Goal: Transaction & Acquisition: Purchase product/service

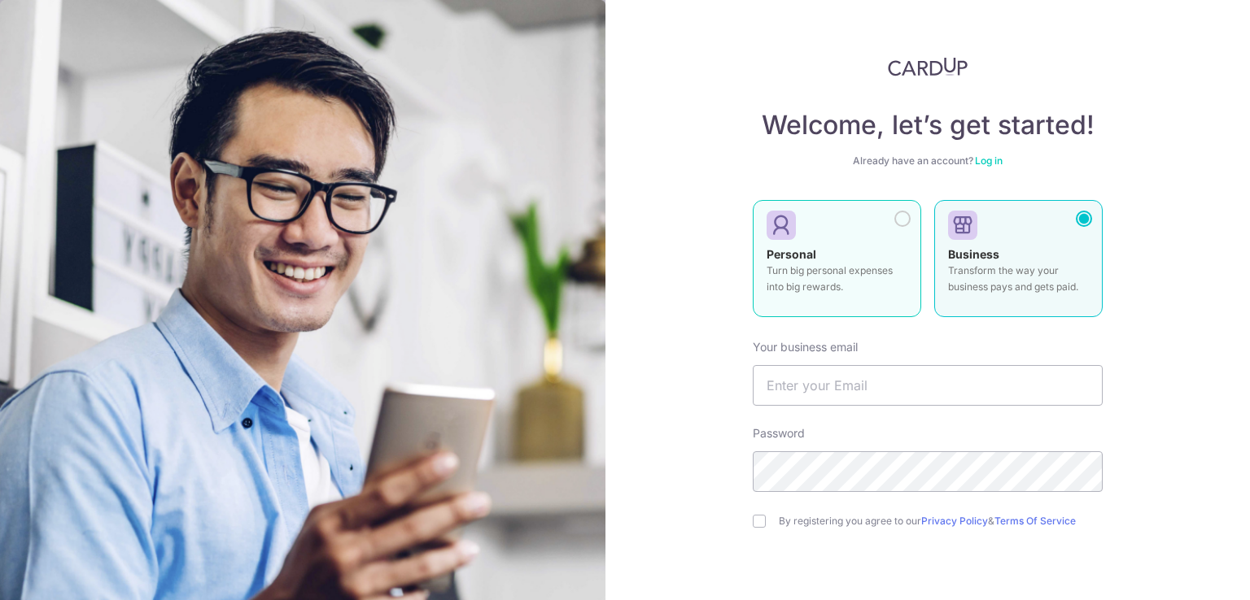
click at [882, 277] on p "Turn big personal expenses into big rewards." at bounding box center [836, 279] width 141 height 33
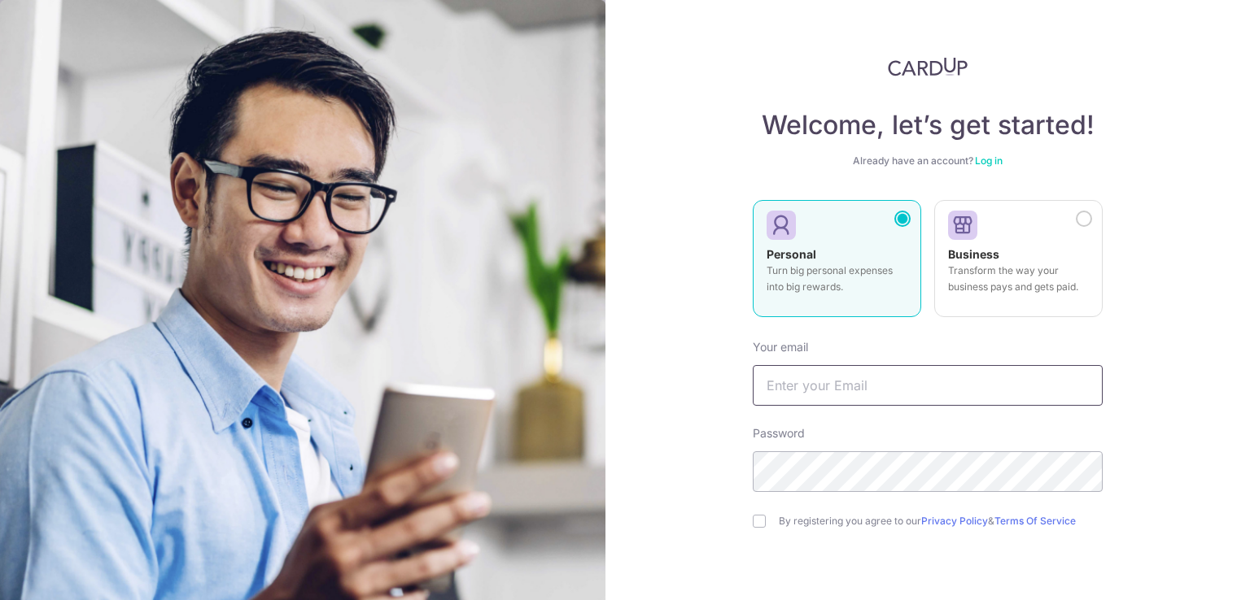
click at [882, 383] on input "text" at bounding box center [928, 385] width 350 height 41
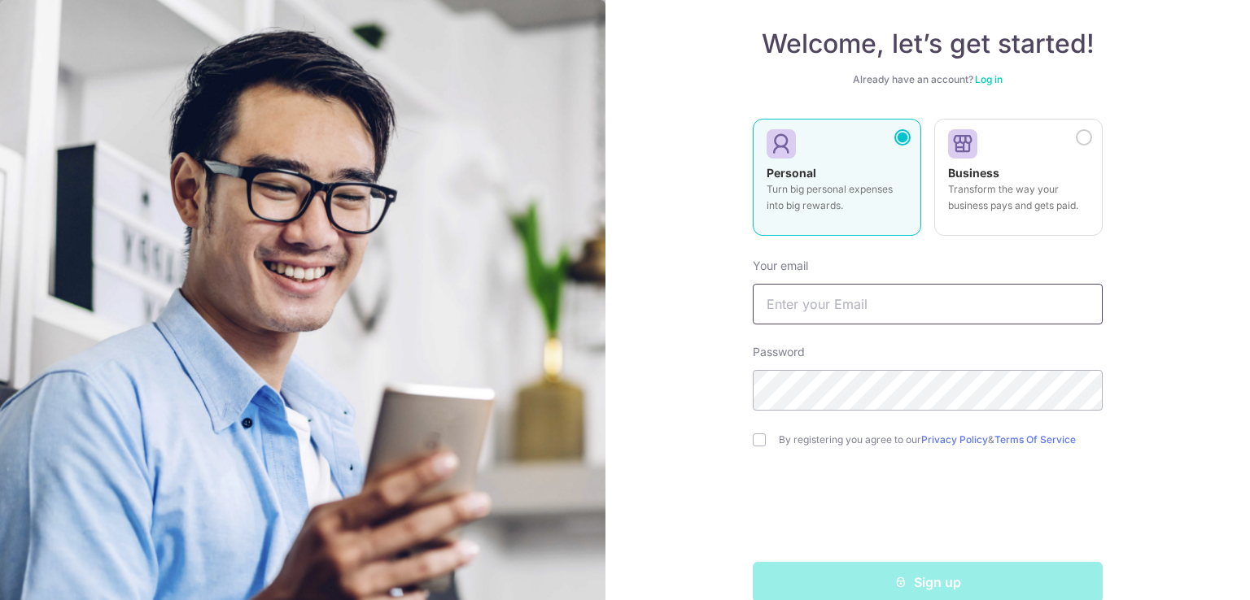
scroll to position [103, 0]
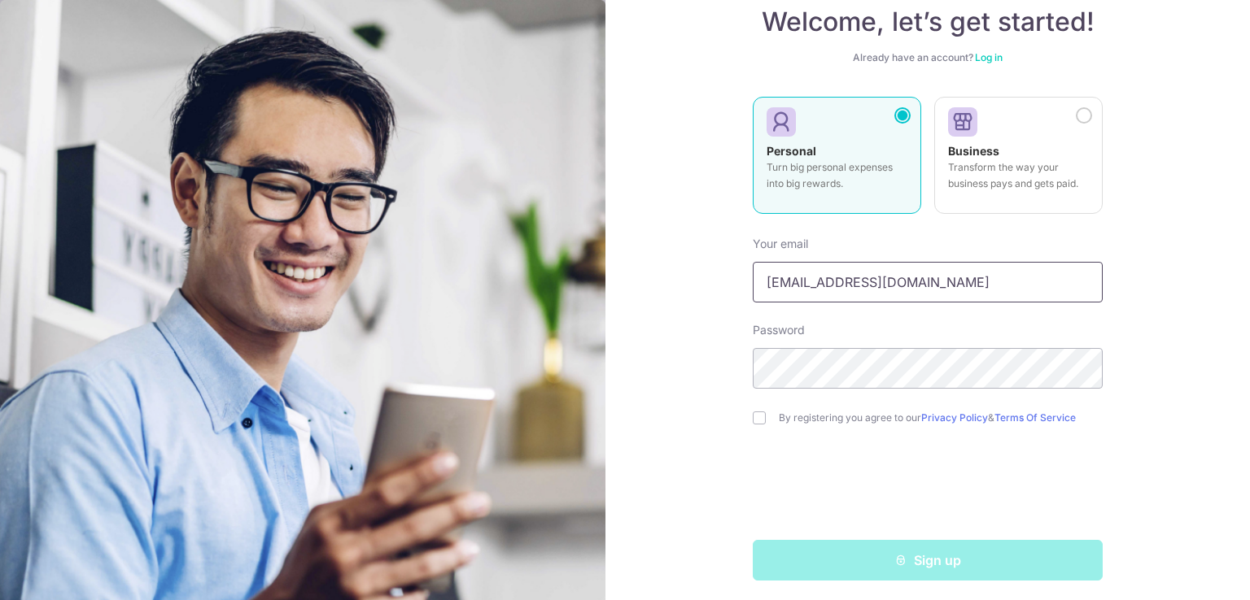
type input "ngshize@gmail.com"
click at [755, 420] on input "checkbox" at bounding box center [759, 418] width 13 height 13
checkbox input "true"
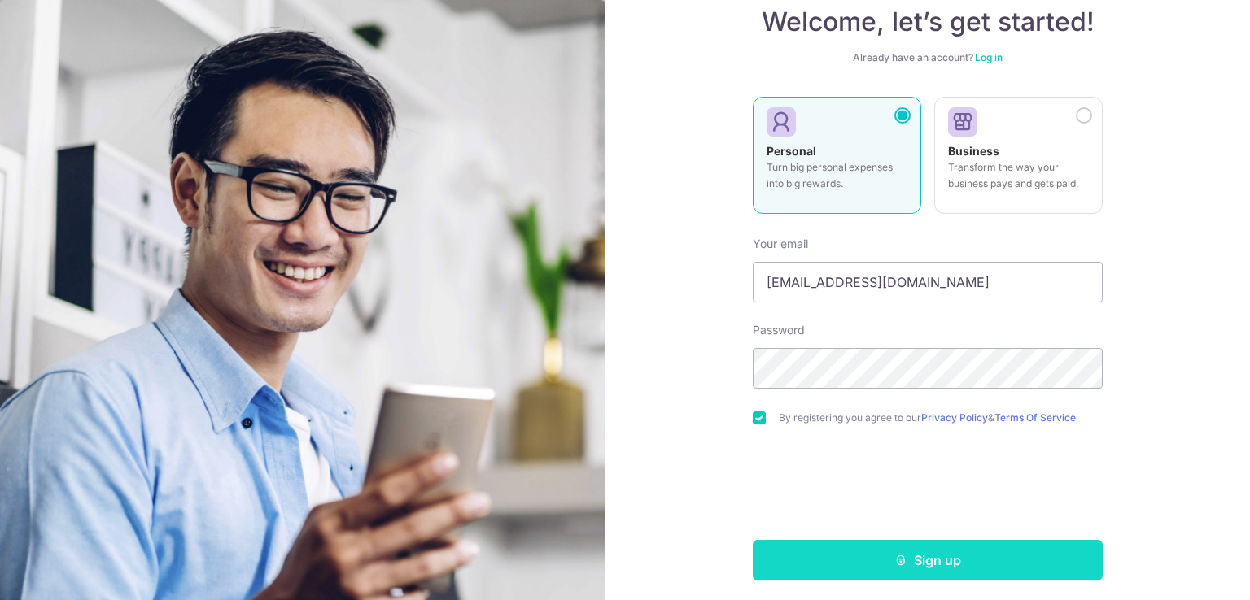
click at [850, 548] on button "Sign up" at bounding box center [928, 560] width 350 height 41
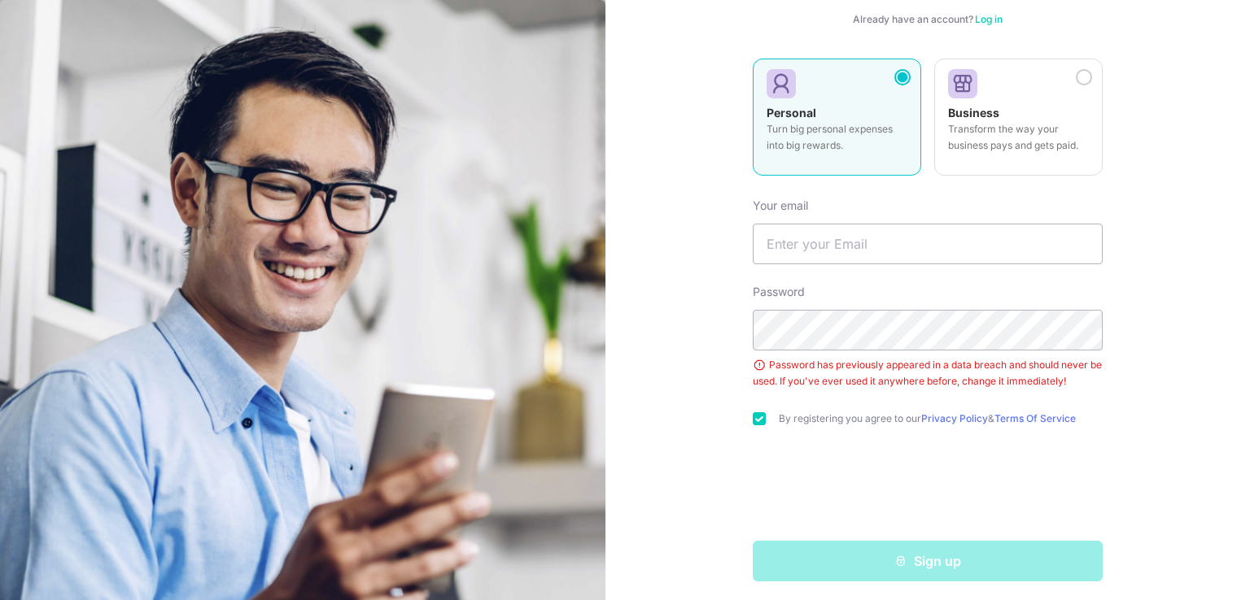
scroll to position [149, 0]
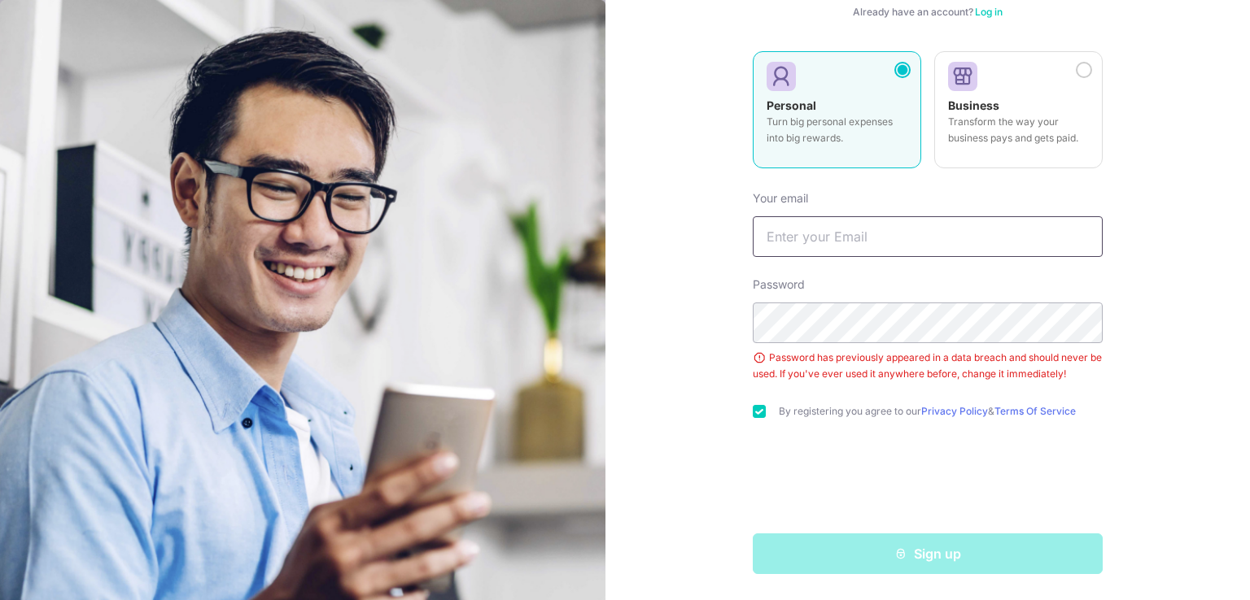
click at [814, 235] on input "text" at bounding box center [928, 236] width 350 height 41
type input "ngshize@gmail.com"
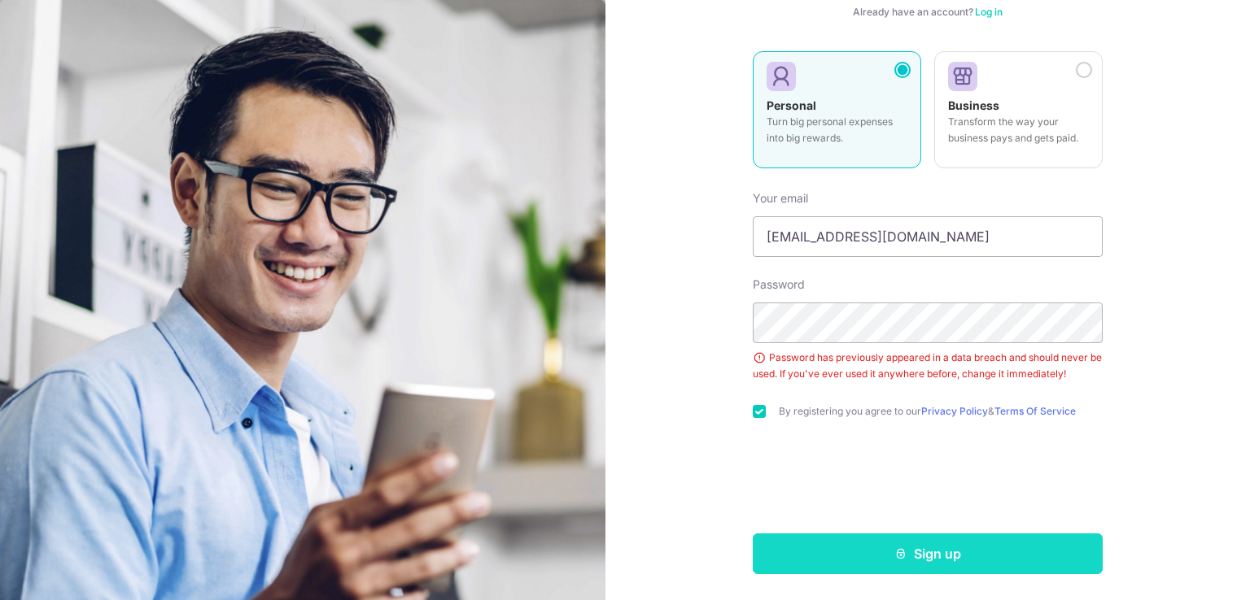
click at [872, 555] on button "Sign up" at bounding box center [928, 554] width 350 height 41
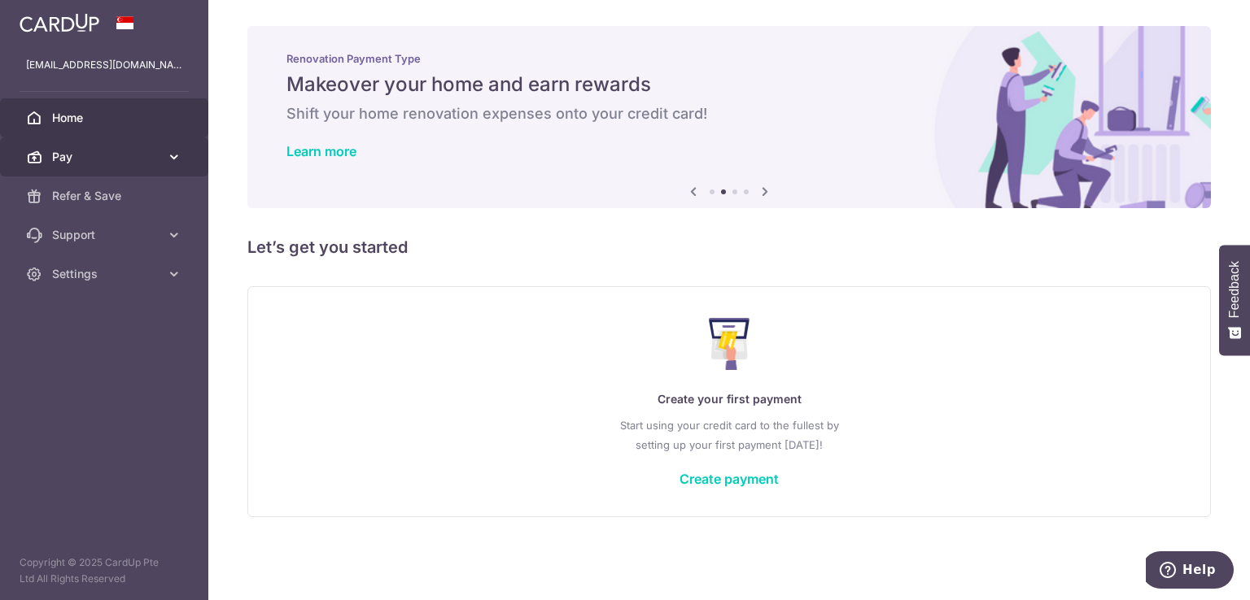
click at [146, 153] on span "Pay" at bounding box center [105, 157] width 107 height 16
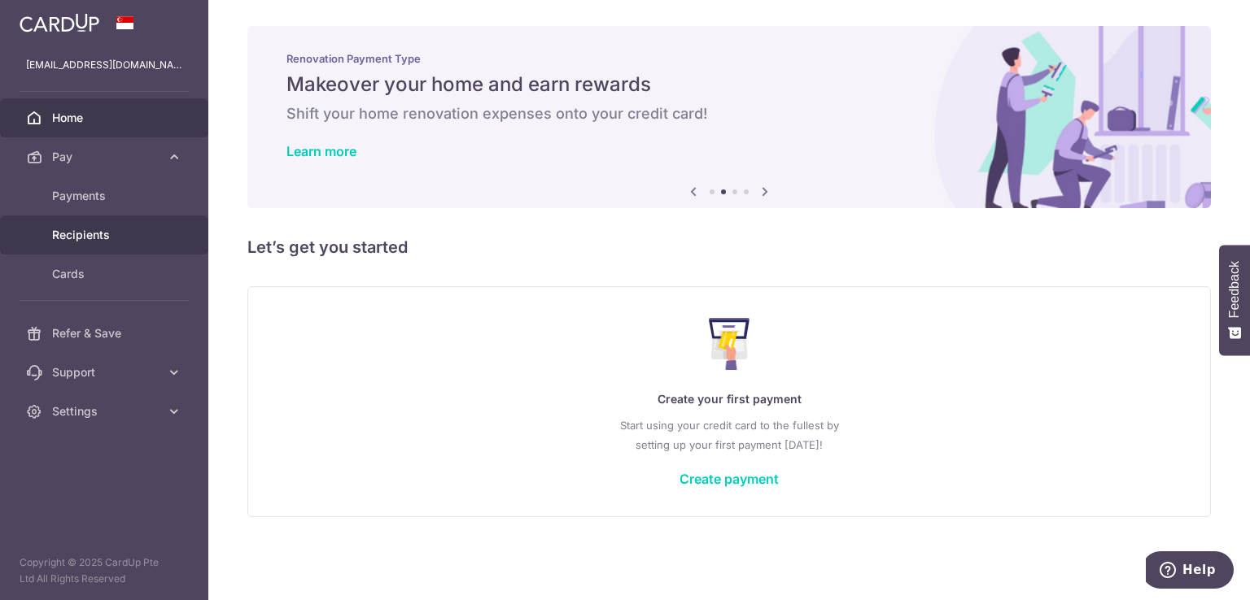
click at [121, 229] on span "Recipients" at bounding box center [105, 235] width 107 height 16
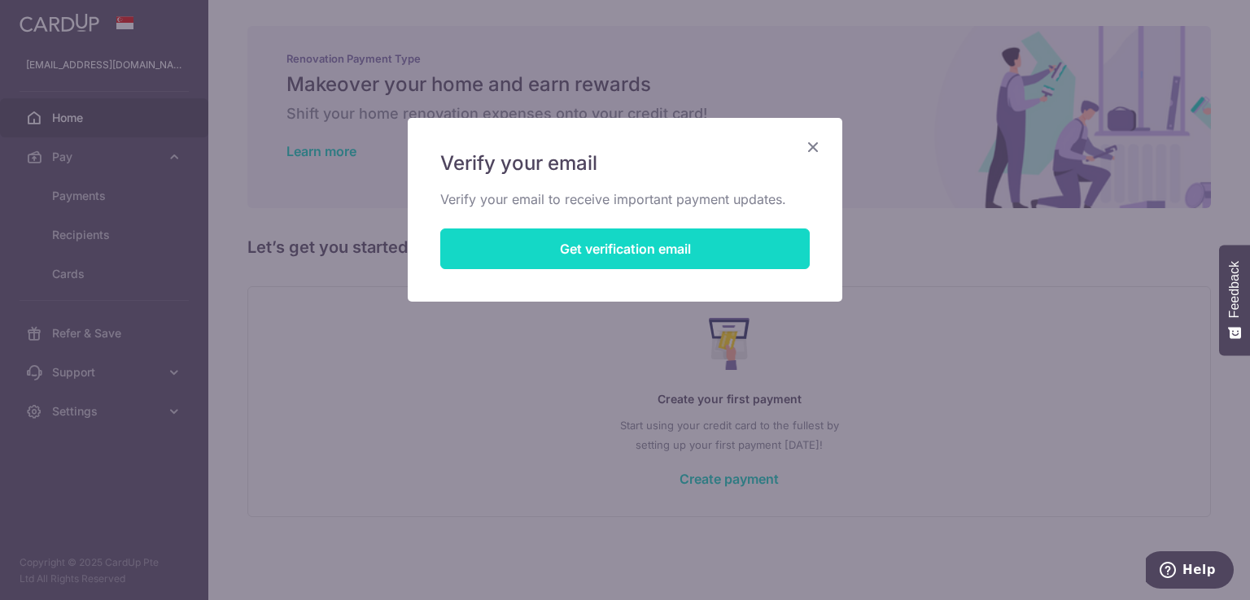
click at [589, 245] on button "Get verification email" at bounding box center [624, 249] width 369 height 41
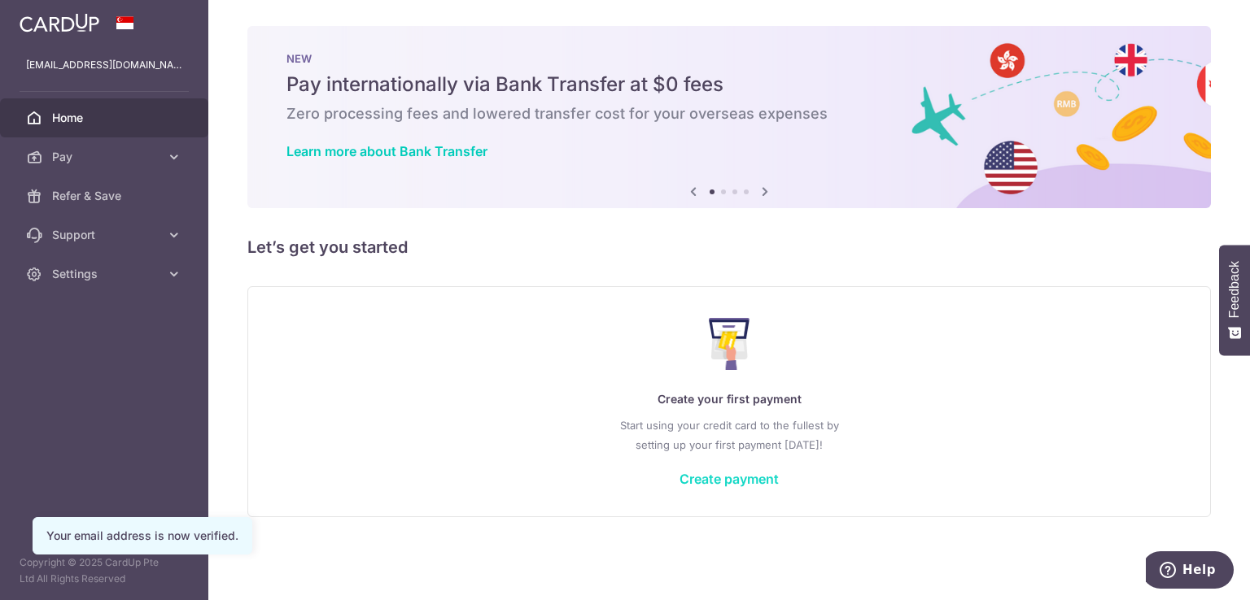
click at [731, 472] on link "Create payment" at bounding box center [728, 479] width 99 height 16
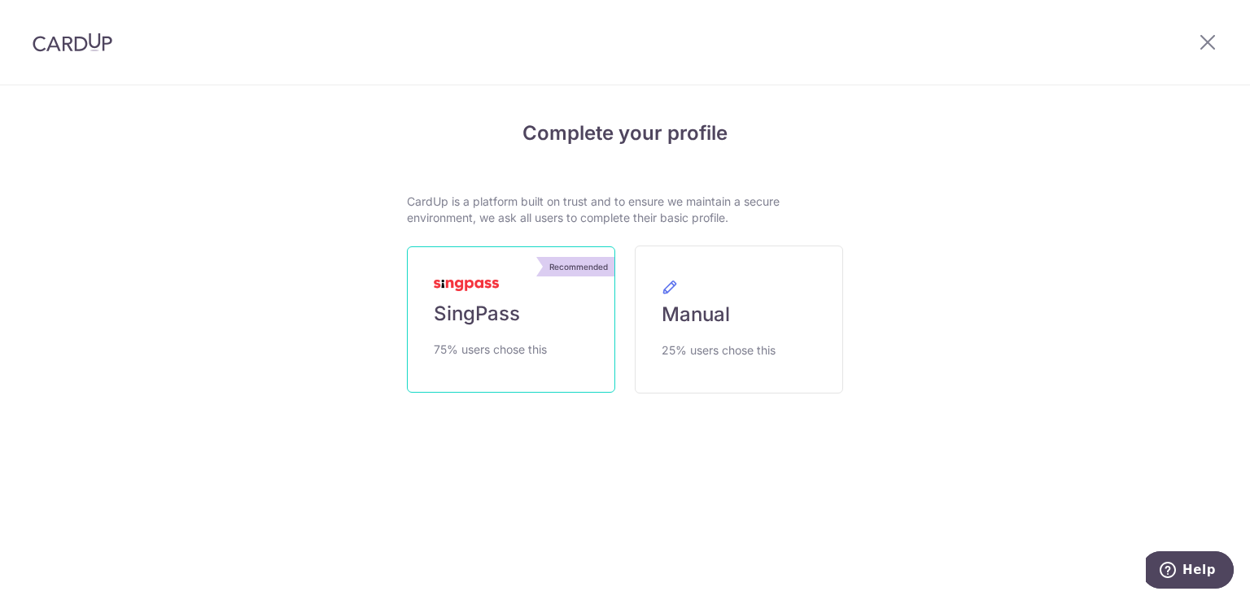
click at [528, 343] on span "75% users chose this" at bounding box center [490, 350] width 113 height 20
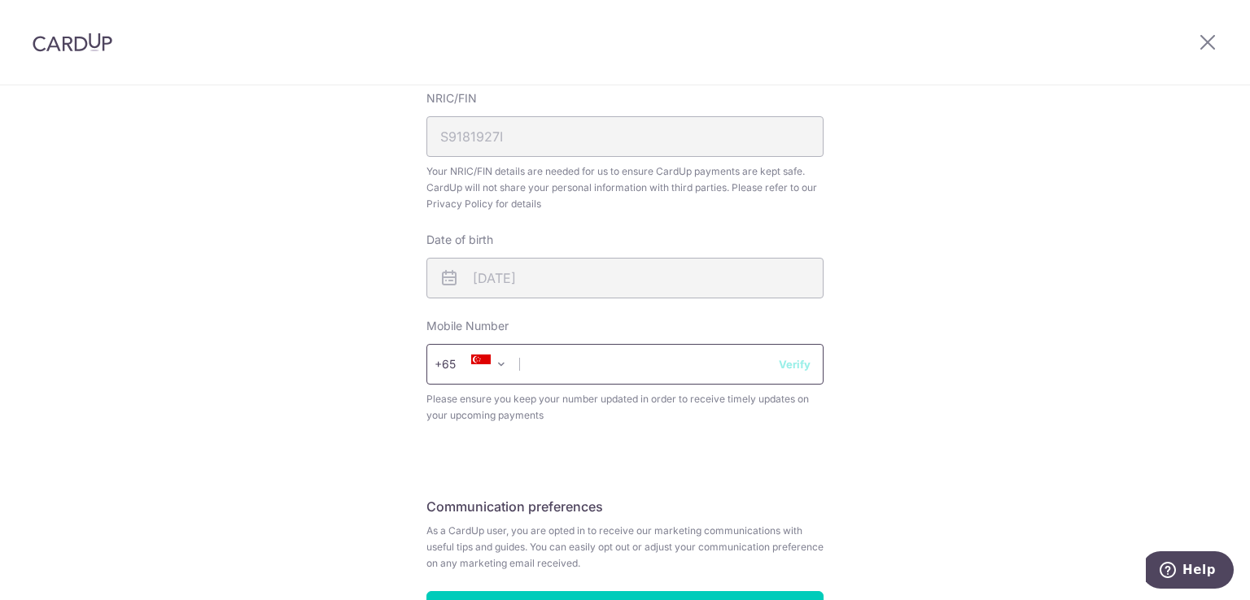
scroll to position [509, 0]
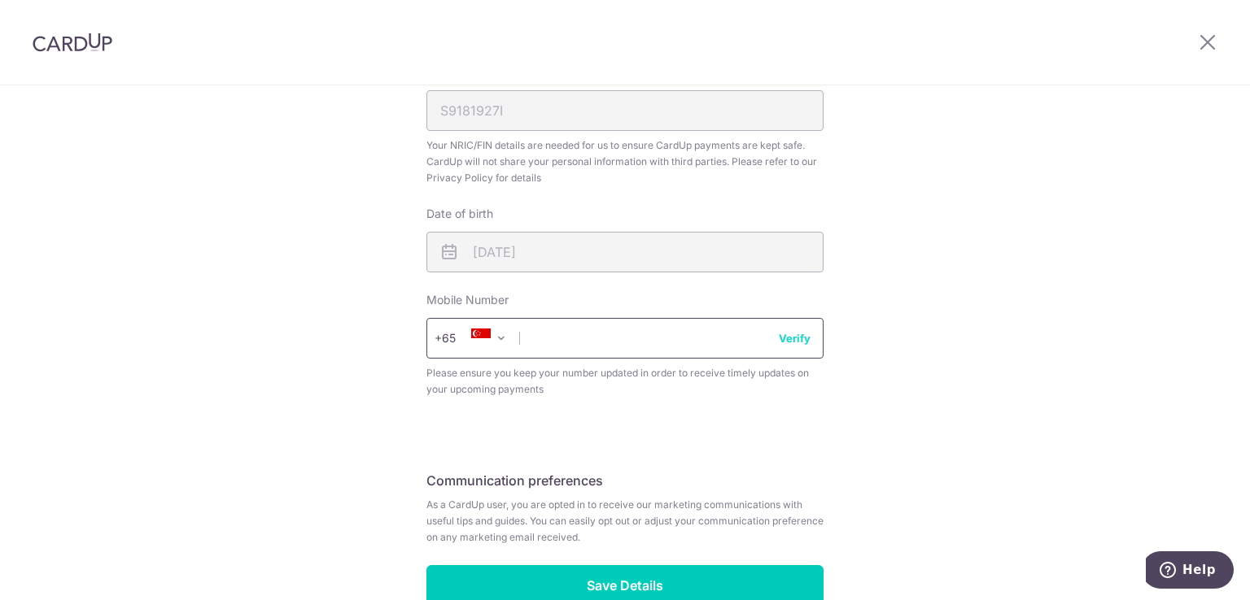
click at [718, 333] on input "text" at bounding box center [624, 338] width 397 height 41
type input "81399236"
click at [787, 338] on button "Verify" at bounding box center [795, 338] width 32 height 16
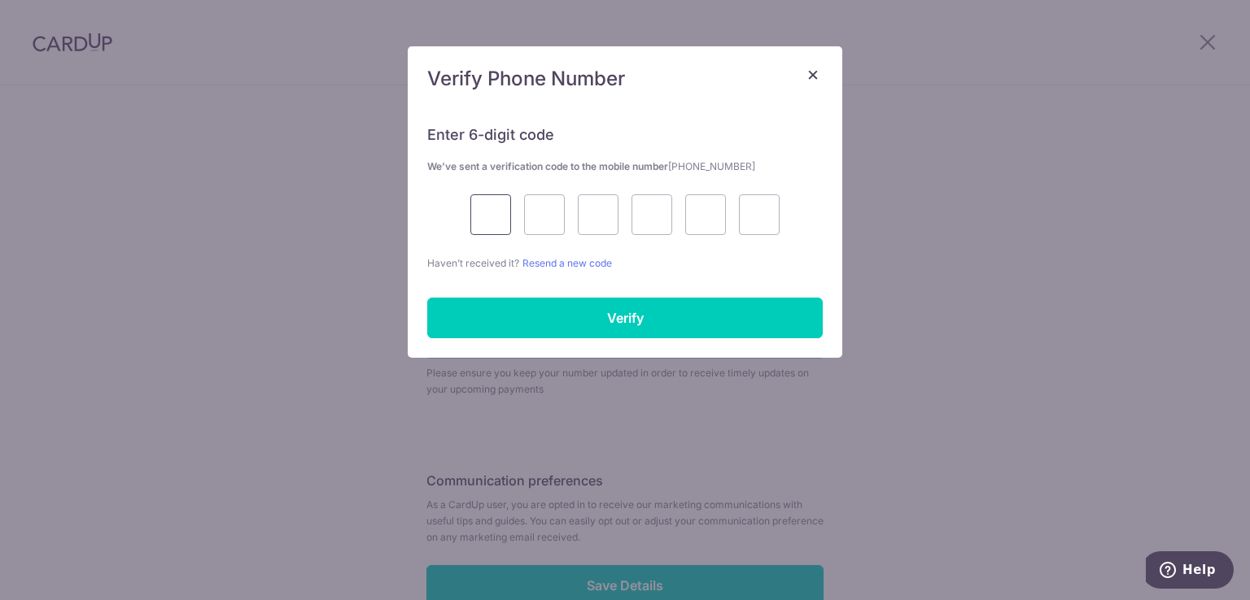
click at [486, 222] on input "text" at bounding box center [490, 214] width 41 height 41
type input "8"
type input "7"
type input "8"
type input "9"
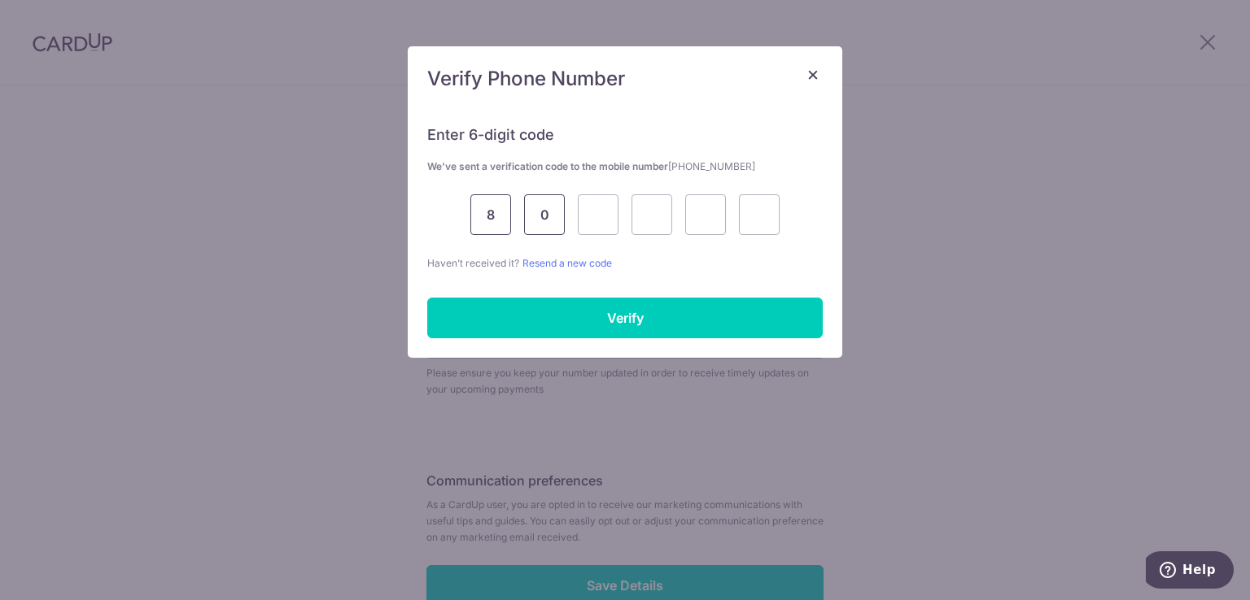
type input "0"
type input "7"
type input "8"
type input "0"
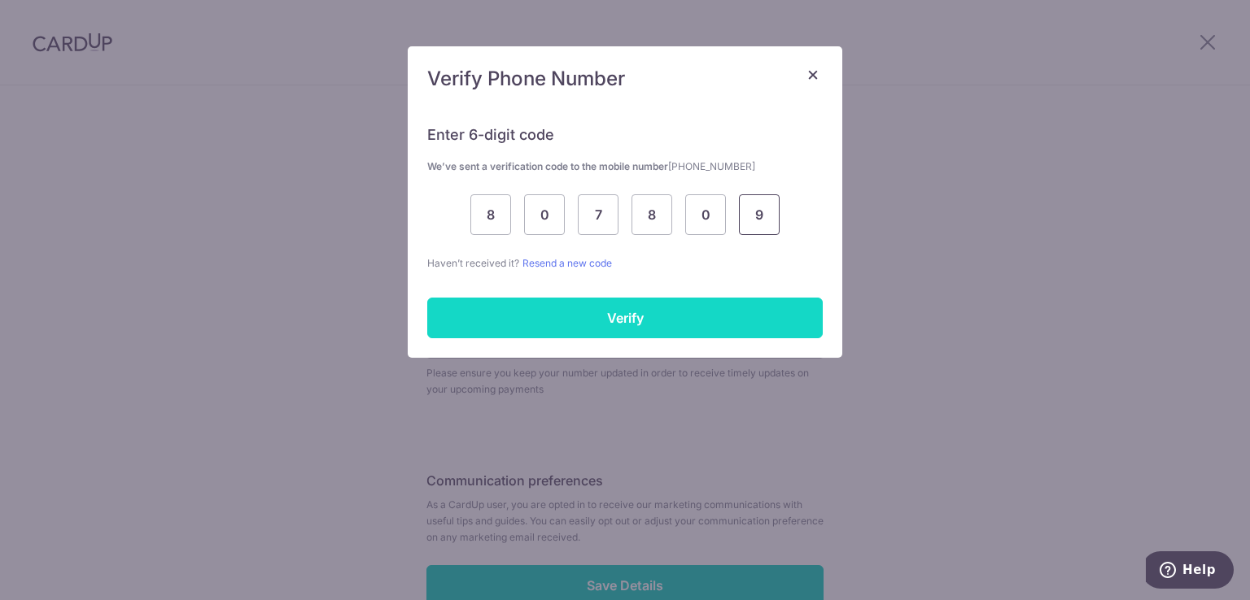
type input "9"
click at [565, 322] on input "Verify" at bounding box center [624, 318] width 395 height 41
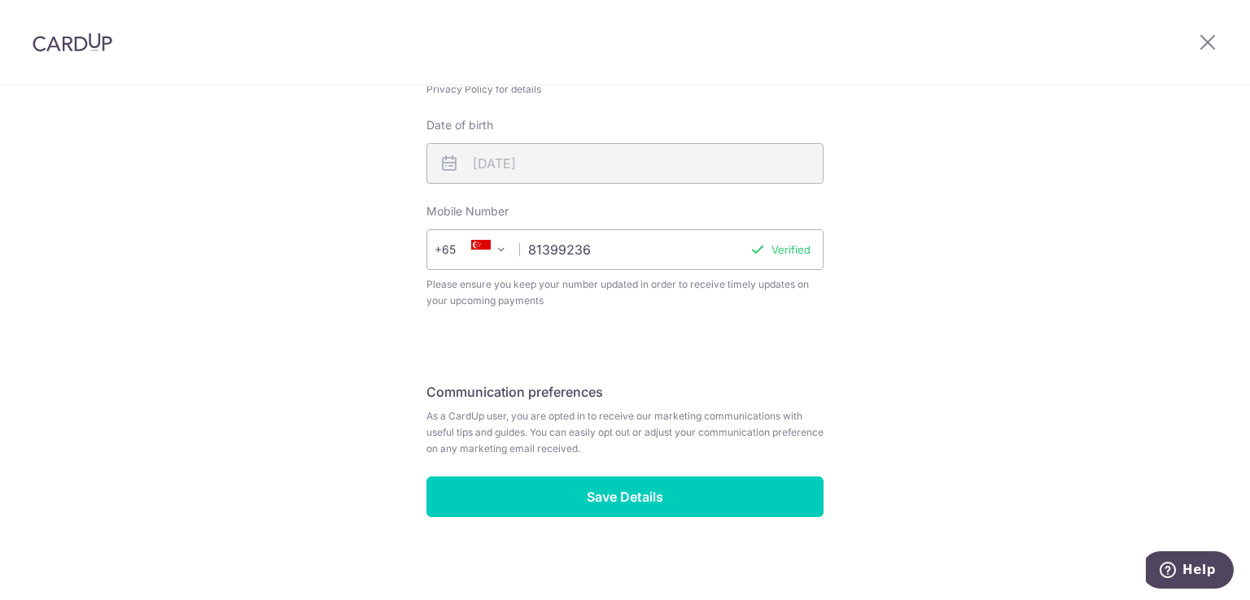
scroll to position [604, 0]
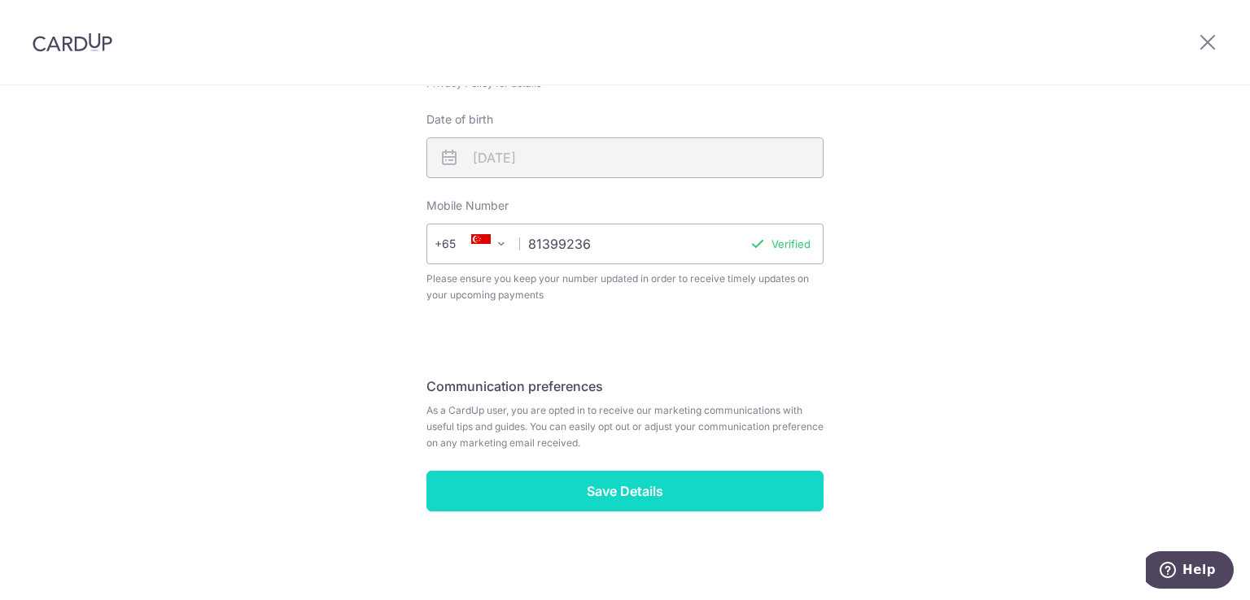
click at [685, 490] on input "Save Details" at bounding box center [624, 491] width 397 height 41
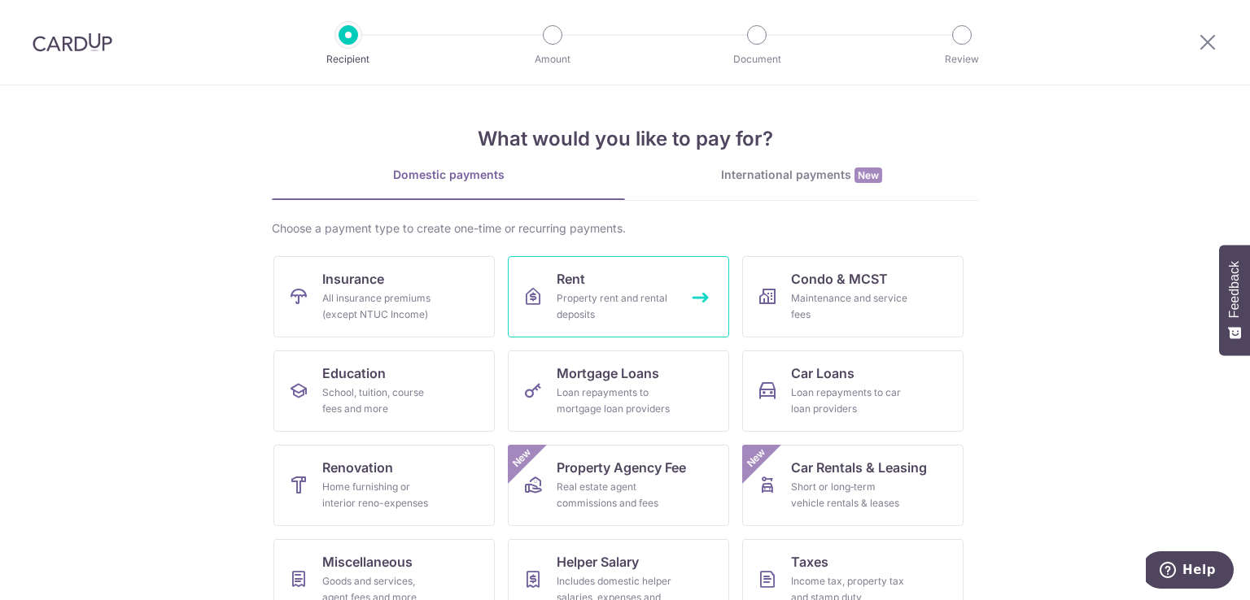
click at [661, 303] on div "Property rent and rental deposits" at bounding box center [614, 306] width 117 height 33
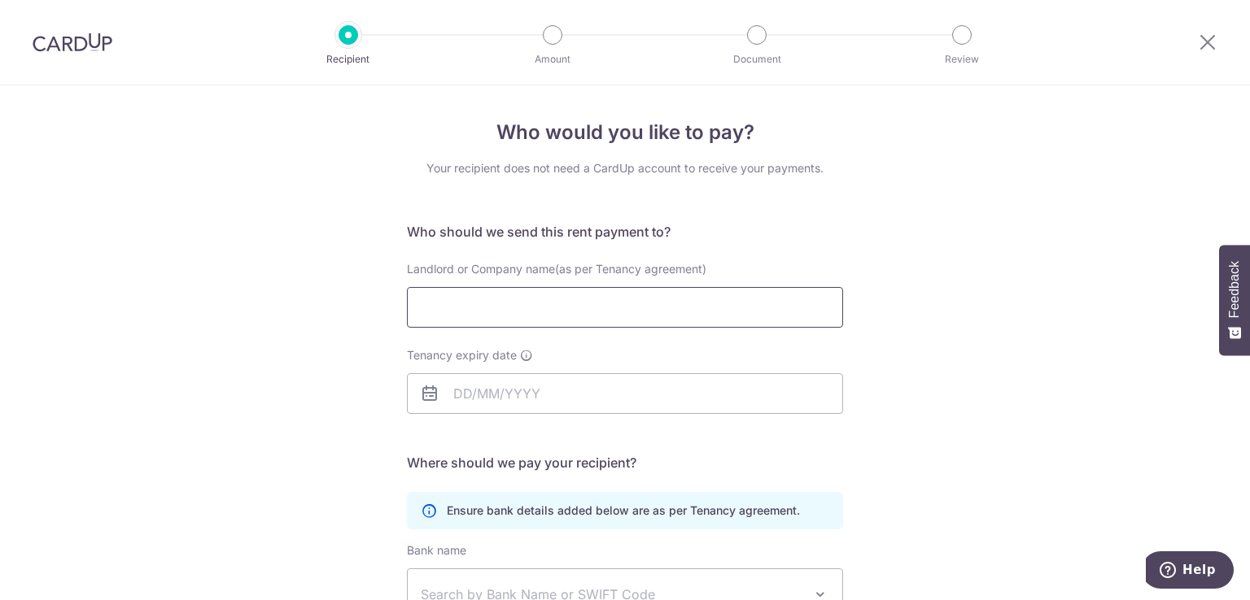
click at [661, 311] on input "Landlord or Company name(as per Tenancy agreement)" at bounding box center [625, 307] width 436 height 41
type input "Low [PERSON_NAME]"
click at [535, 385] on input "Tenancy expiry date" at bounding box center [625, 393] width 436 height 41
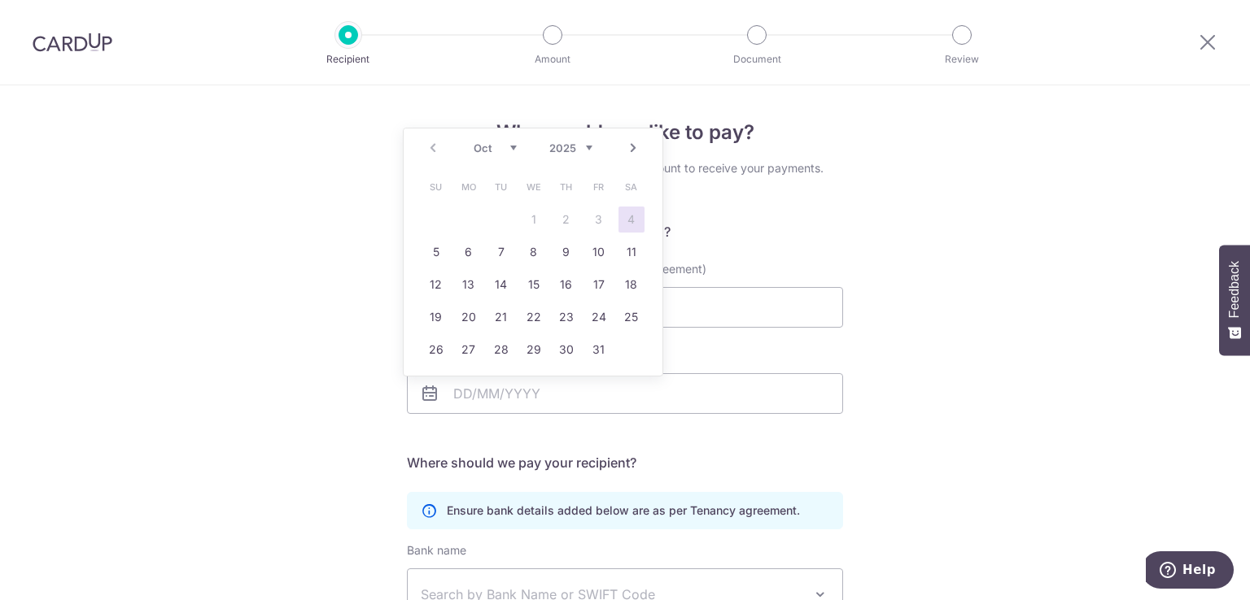
click at [583, 148] on select "2025 2026 2027 2028 2029 2030 2031 2032 2033 2034 2035" at bounding box center [570, 148] width 43 height 13
click at [512, 151] on select "Jan Feb Mar Apr May Jun Jul Aug Sep Oct Nov Dec" at bounding box center [495, 148] width 43 height 13
click at [636, 286] on link "20" at bounding box center [631, 285] width 26 height 26
type input "20/02/2027"
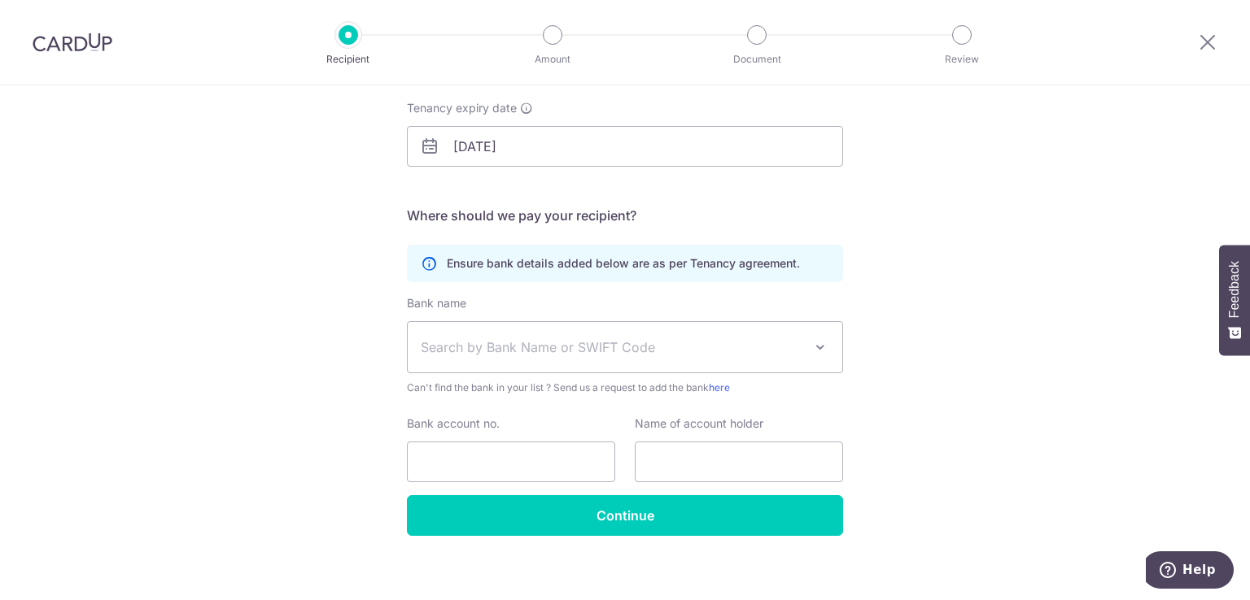
scroll to position [259, 0]
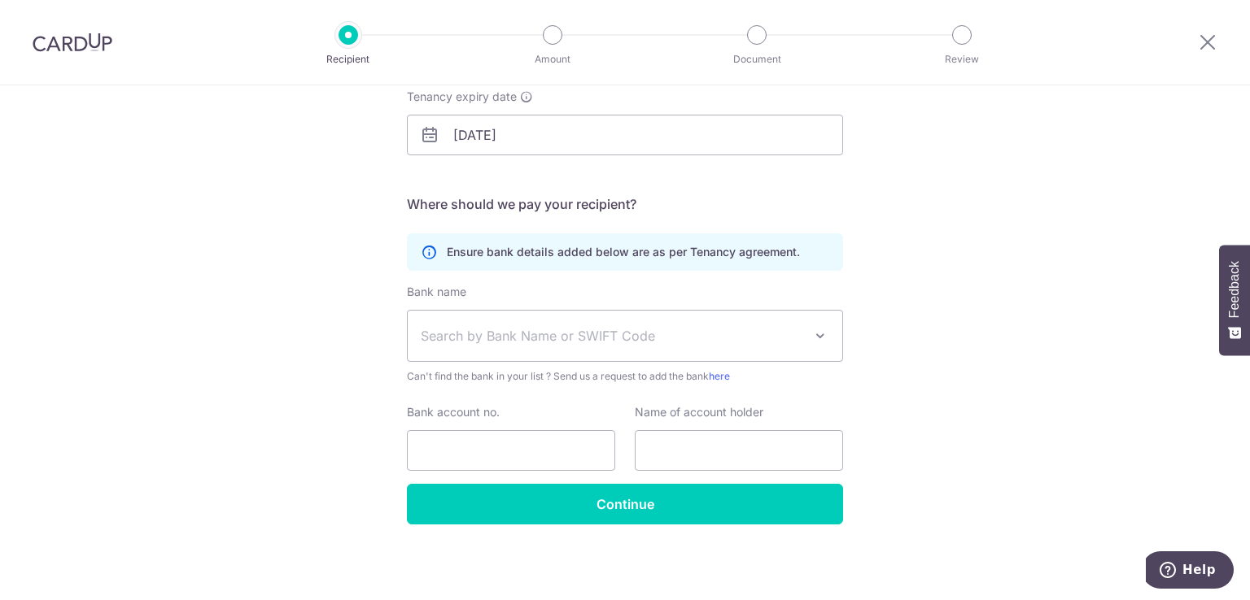
click at [617, 338] on span "Search by Bank Name or SWIFT Code" at bounding box center [612, 336] width 382 height 20
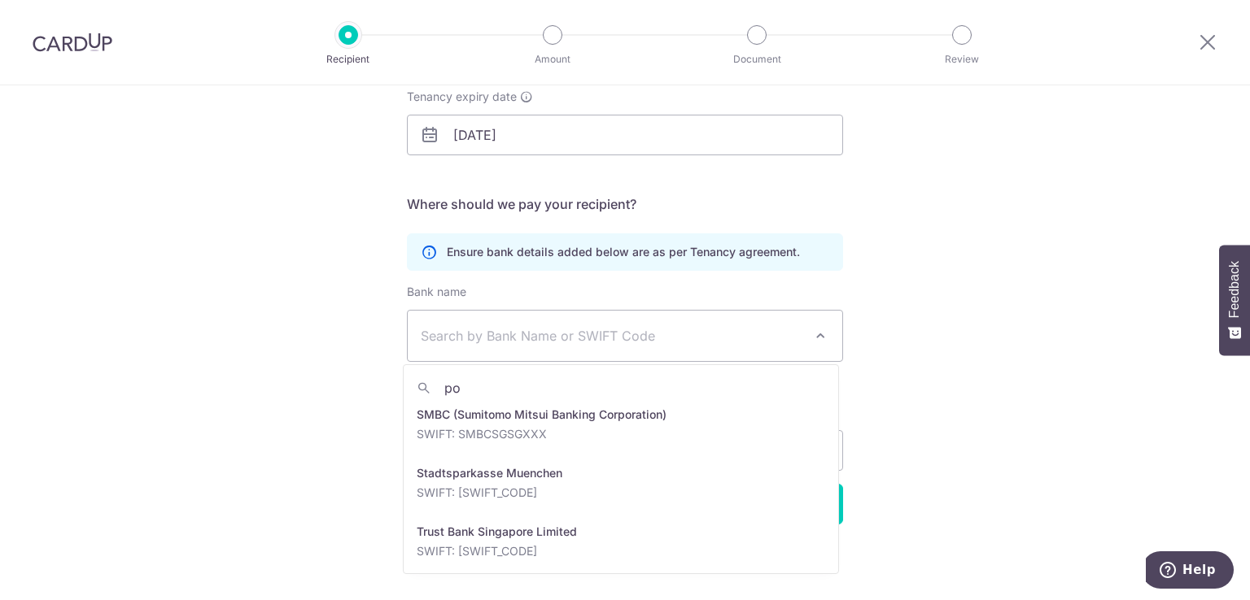
scroll to position [0, 0]
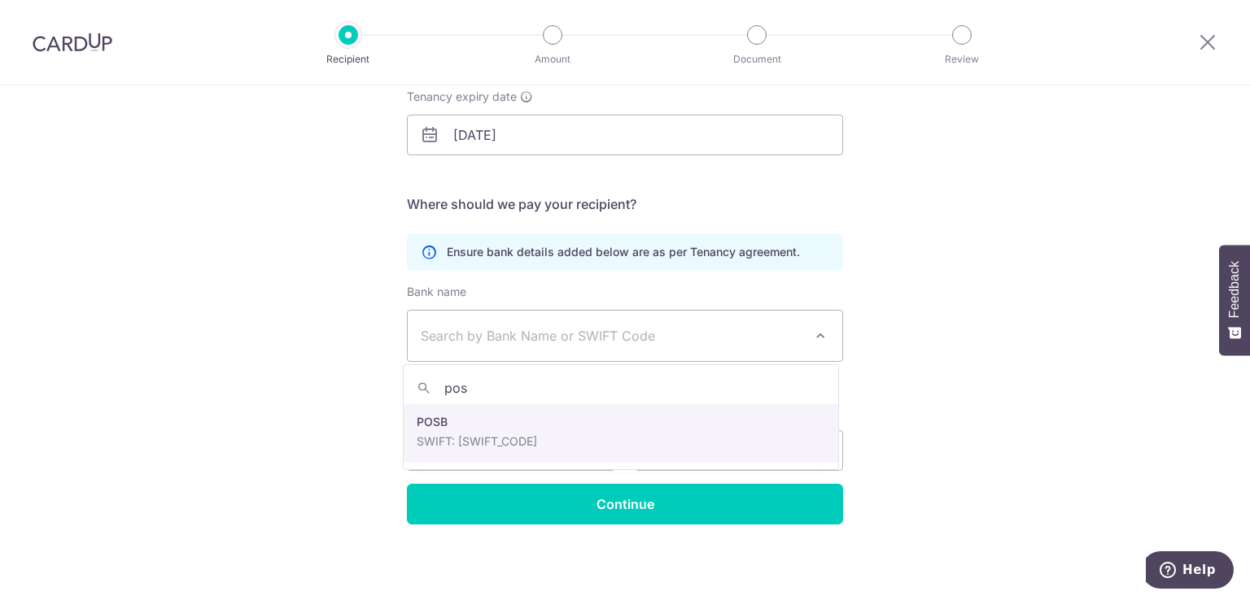
type input "pos"
select select "19"
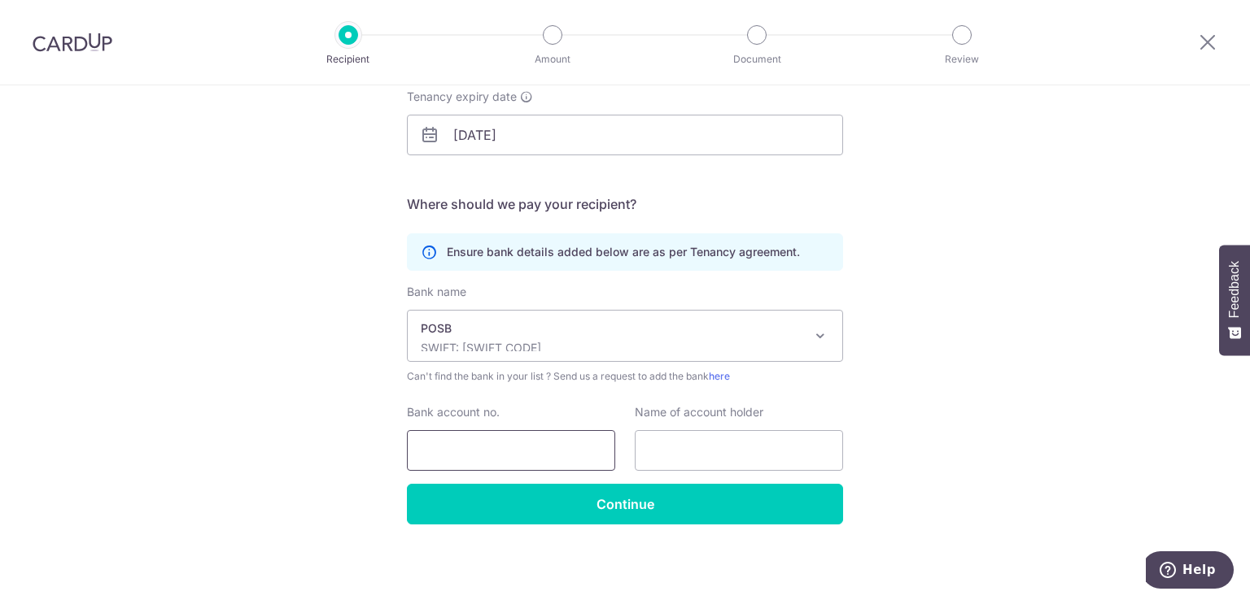
click at [580, 439] on input "Bank account no." at bounding box center [511, 450] width 208 height 41
type input "0083037206"
click at [661, 447] on input "text" at bounding box center [739, 450] width 208 height 41
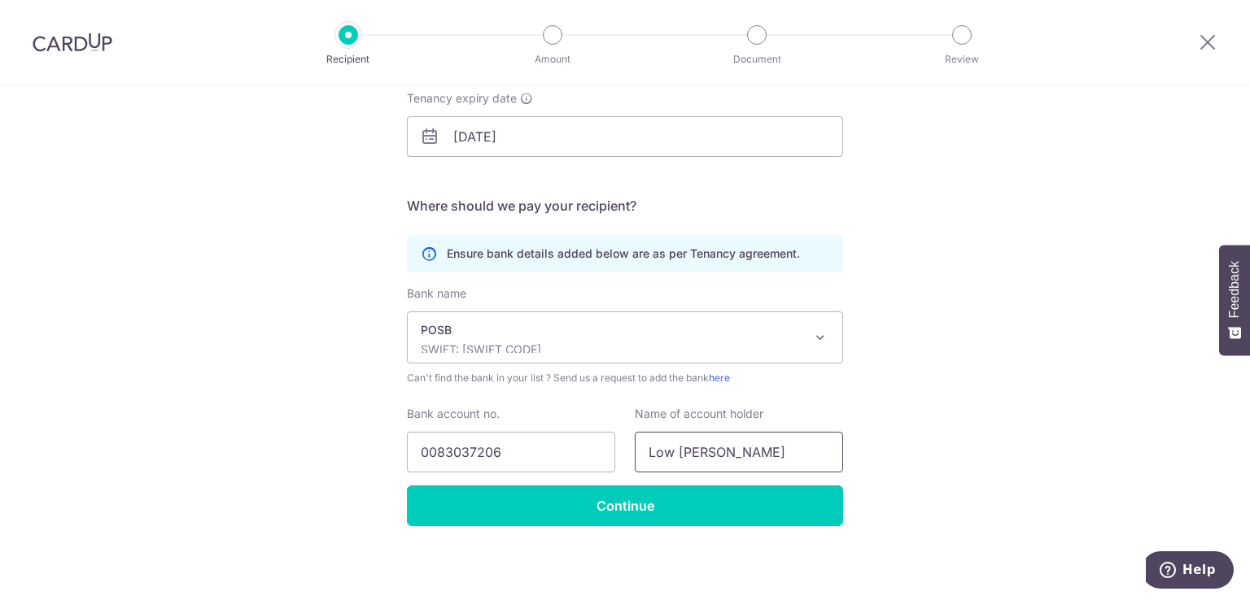
scroll to position [259, 0]
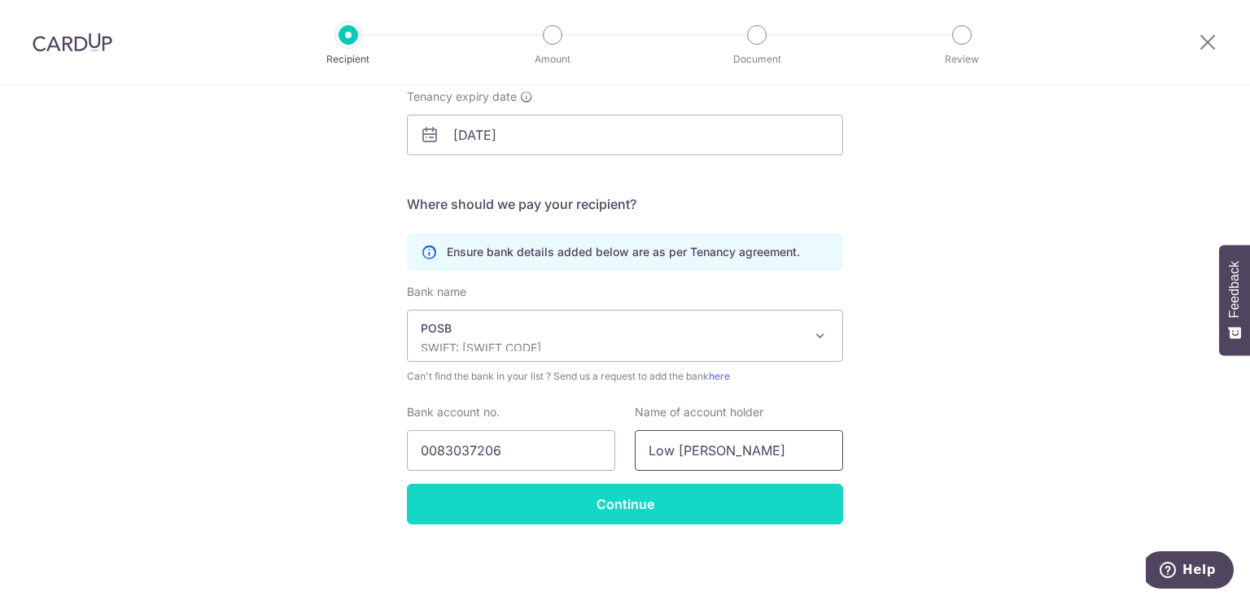
type input "Low Peng Yong"
click at [611, 505] on input "Continue" at bounding box center [625, 504] width 436 height 41
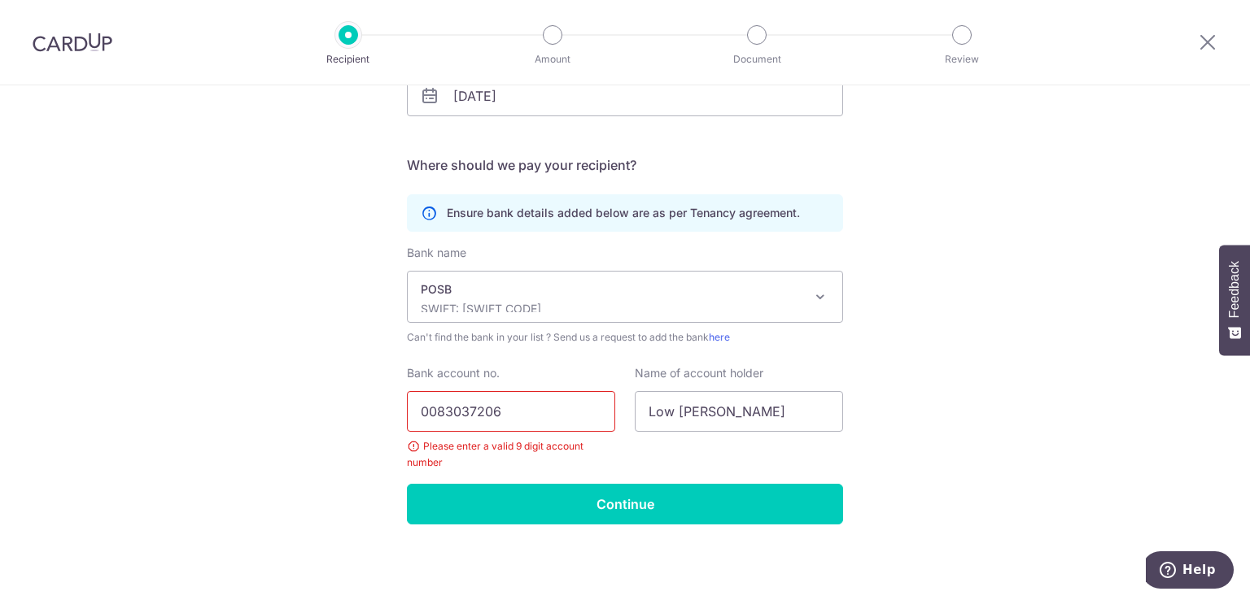
click at [464, 408] on input "0083037206" at bounding box center [511, 411] width 208 height 41
type input "3"
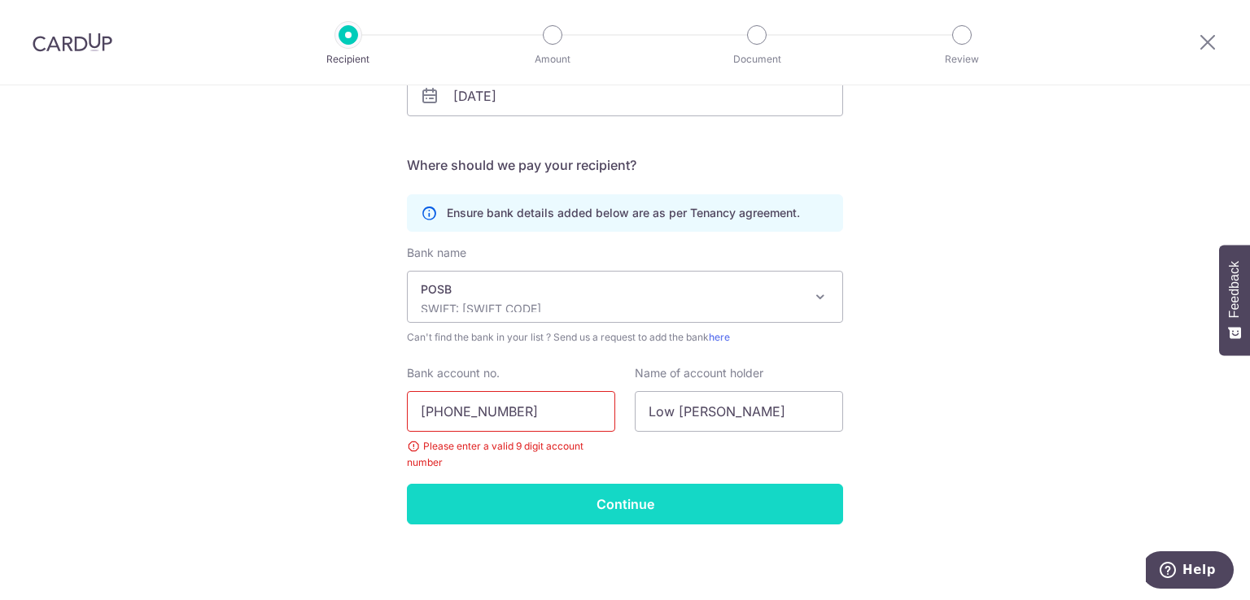
type input "[PHONE_NUMBER]"
click at [643, 502] on input "Continue" at bounding box center [625, 504] width 436 height 41
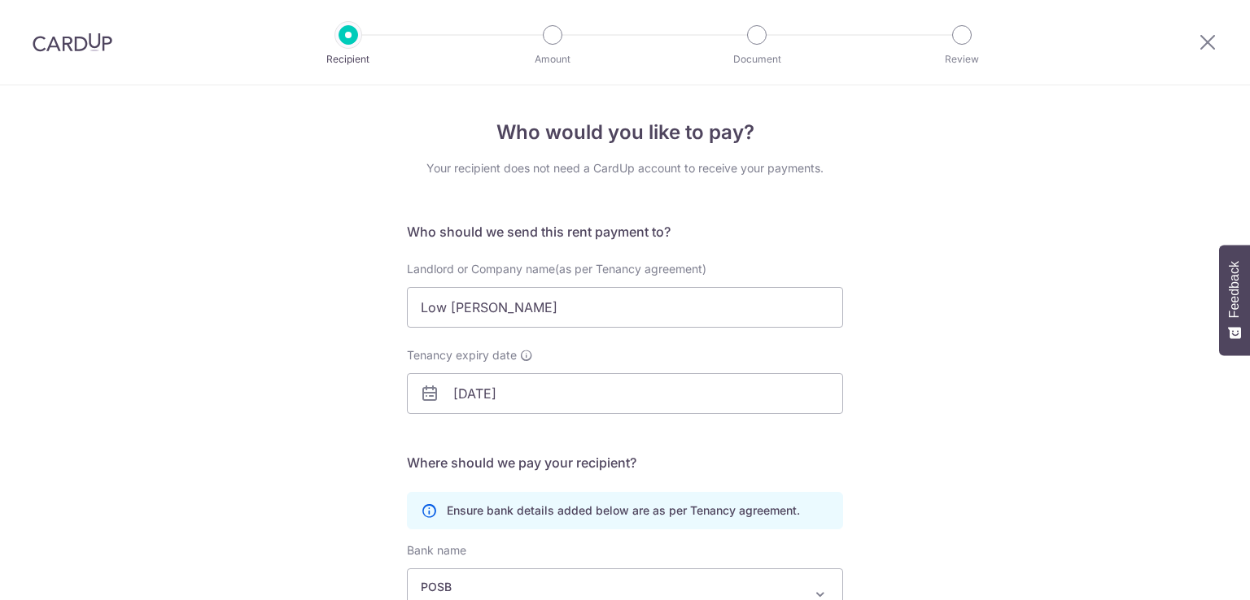
scroll to position [298, 0]
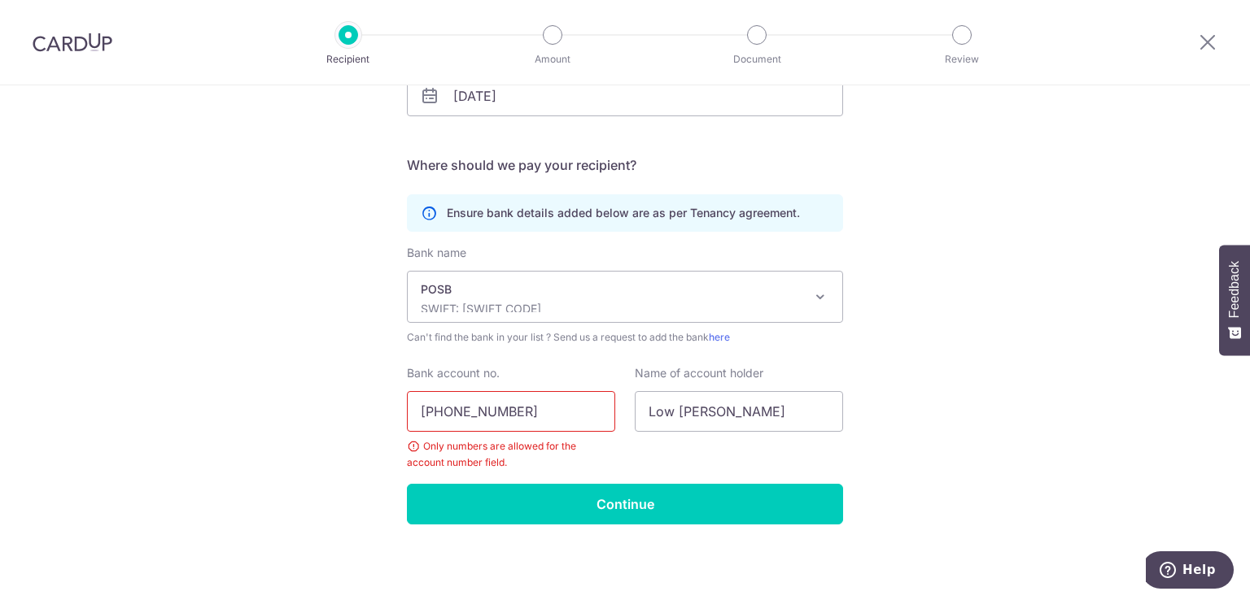
click at [589, 303] on p "SWIFT: DBSSSGSGXXX" at bounding box center [612, 309] width 382 height 16
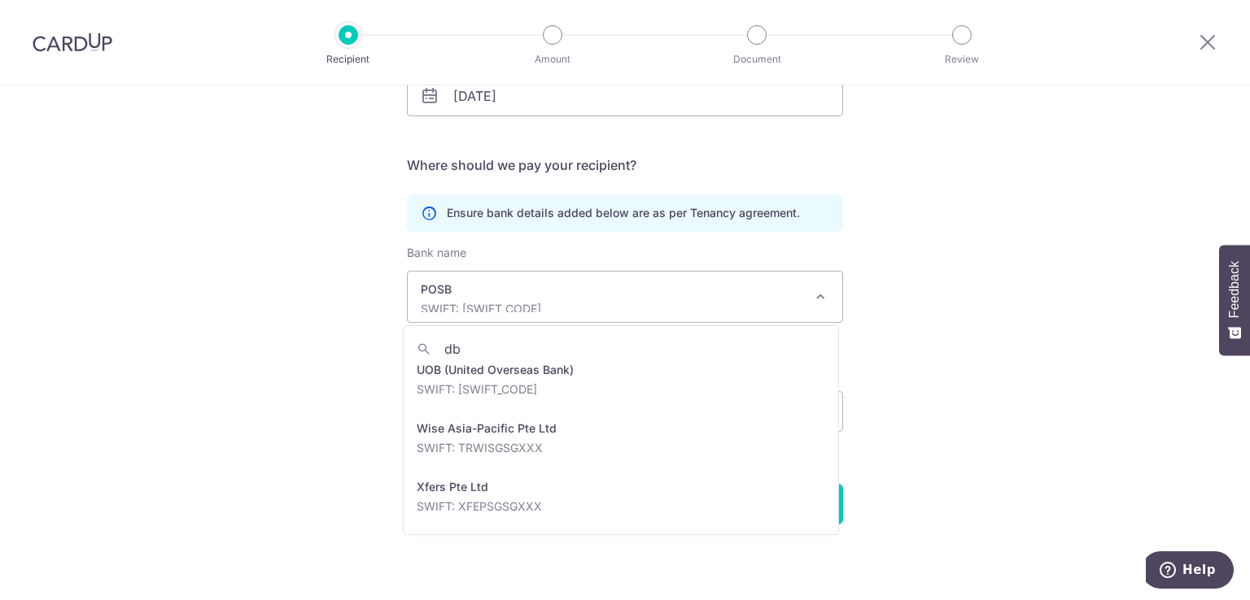
scroll to position [0, 0]
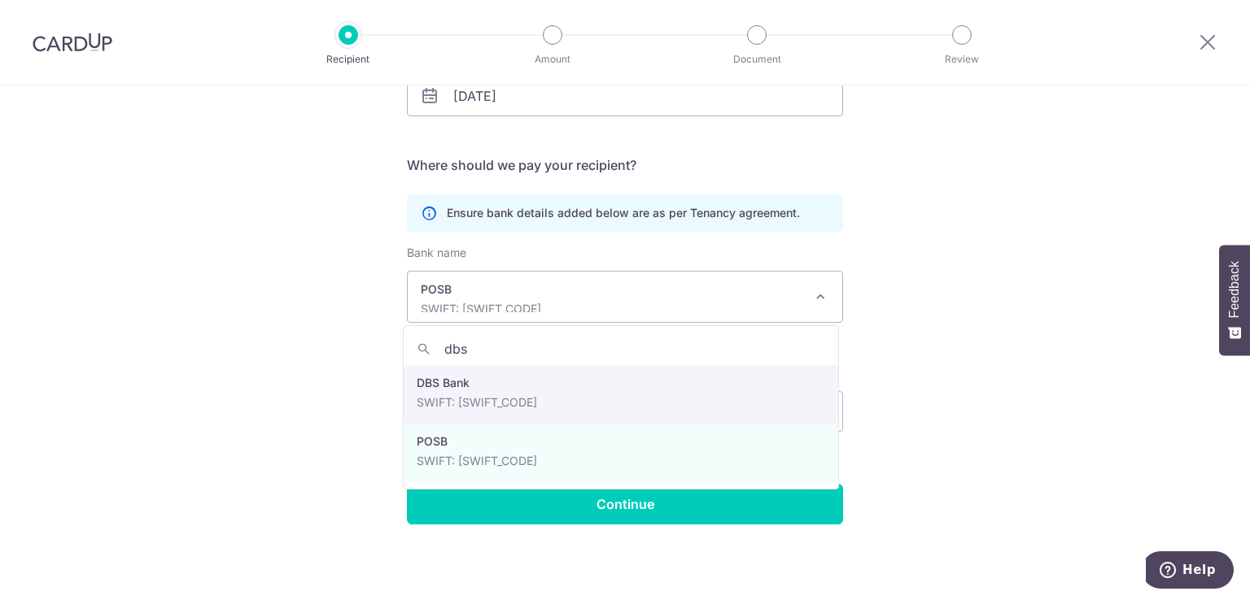
type input "dbs"
select select "6"
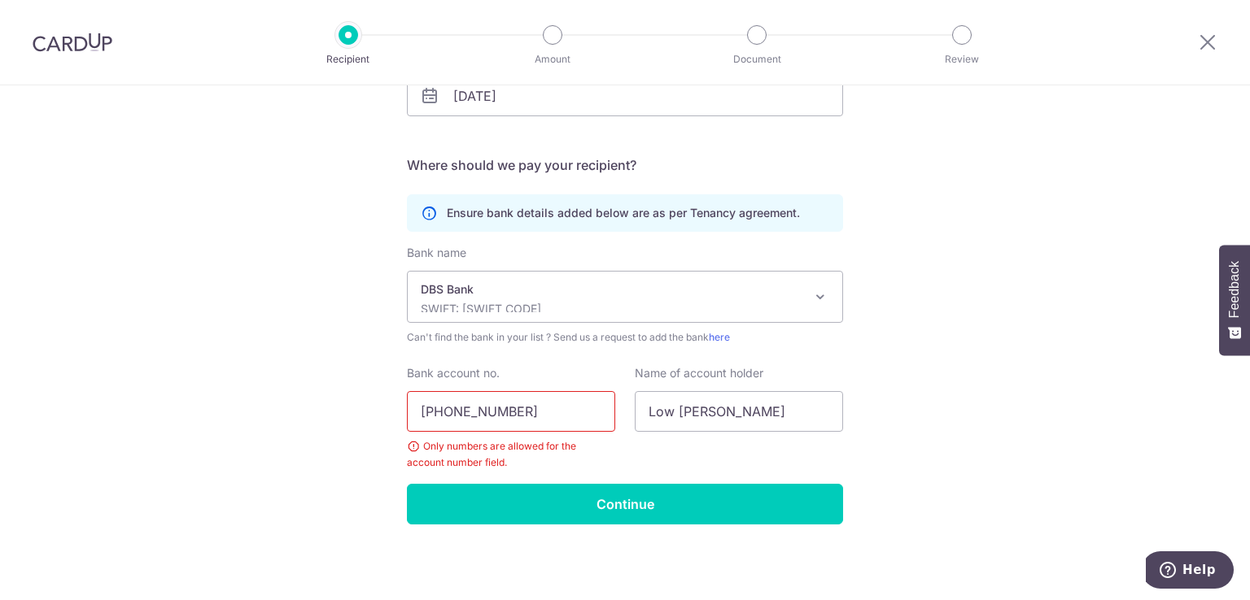
drag, startPoint x: 546, startPoint y: 412, endPoint x: 358, endPoint y: 404, distance: 188.1
click at [358, 404] on div "Who would you like to pay? Your recipient does not need a CardUp account to rec…" at bounding box center [625, 195] width 1250 height 814
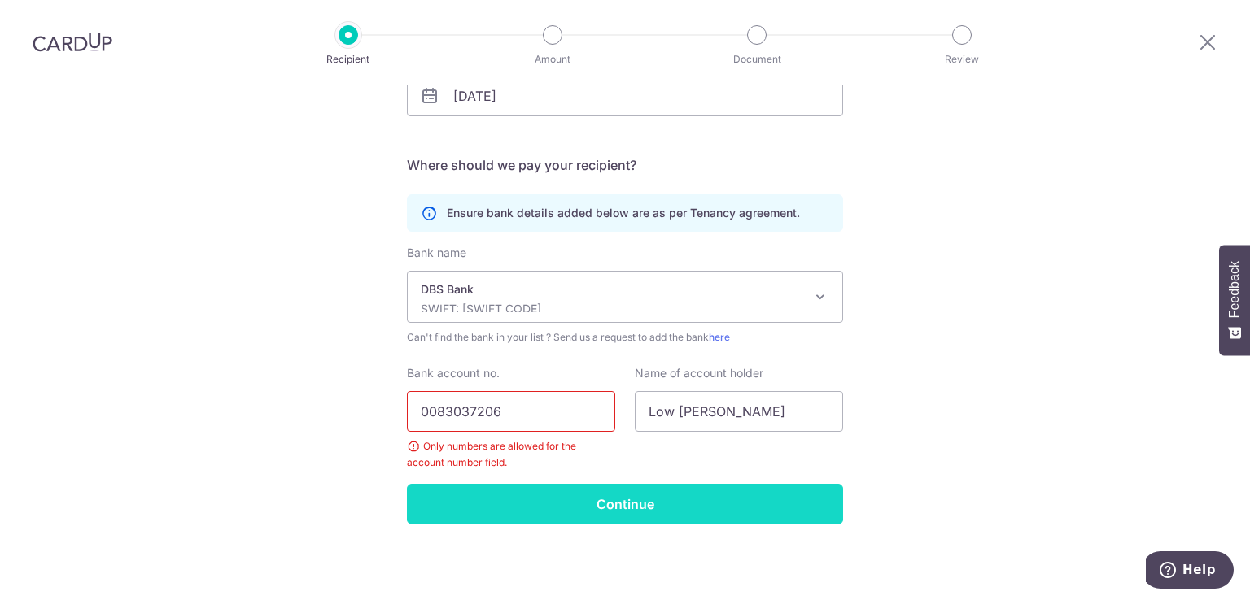
type input "0083037206"
click at [679, 513] on input "Continue" at bounding box center [625, 504] width 436 height 41
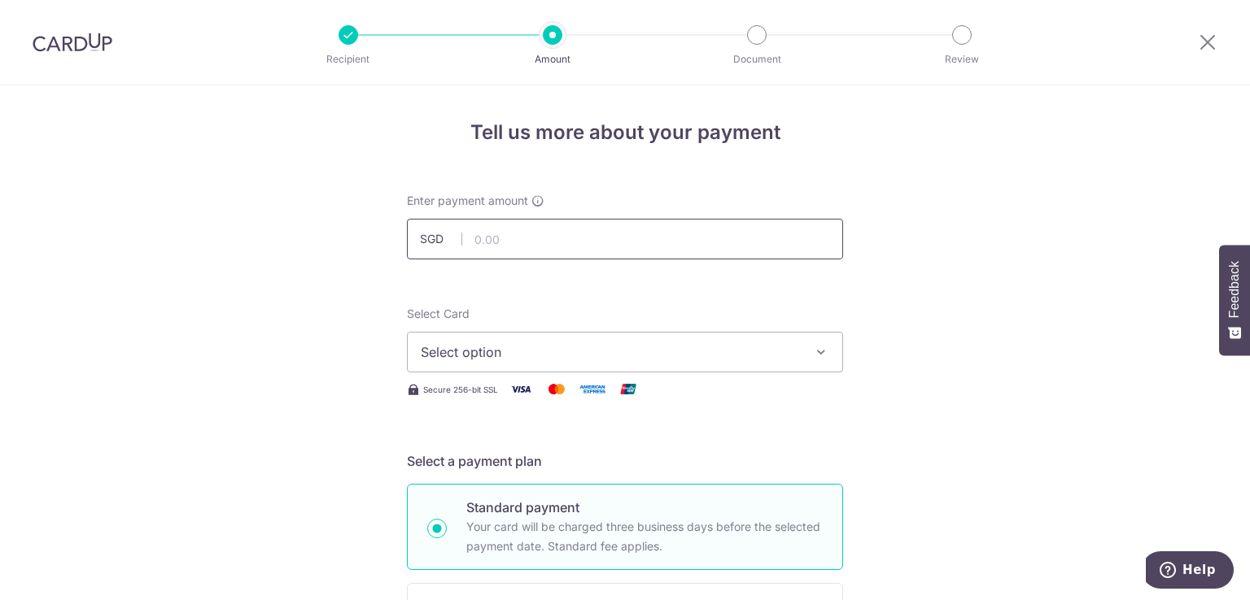
click at [540, 225] on input "text" at bounding box center [625, 239] width 436 height 41
type input "4,800.00"
click at [630, 341] on button "Select option" at bounding box center [625, 352] width 436 height 41
click at [633, 394] on span "Add credit card" at bounding box center [639, 398] width 379 height 16
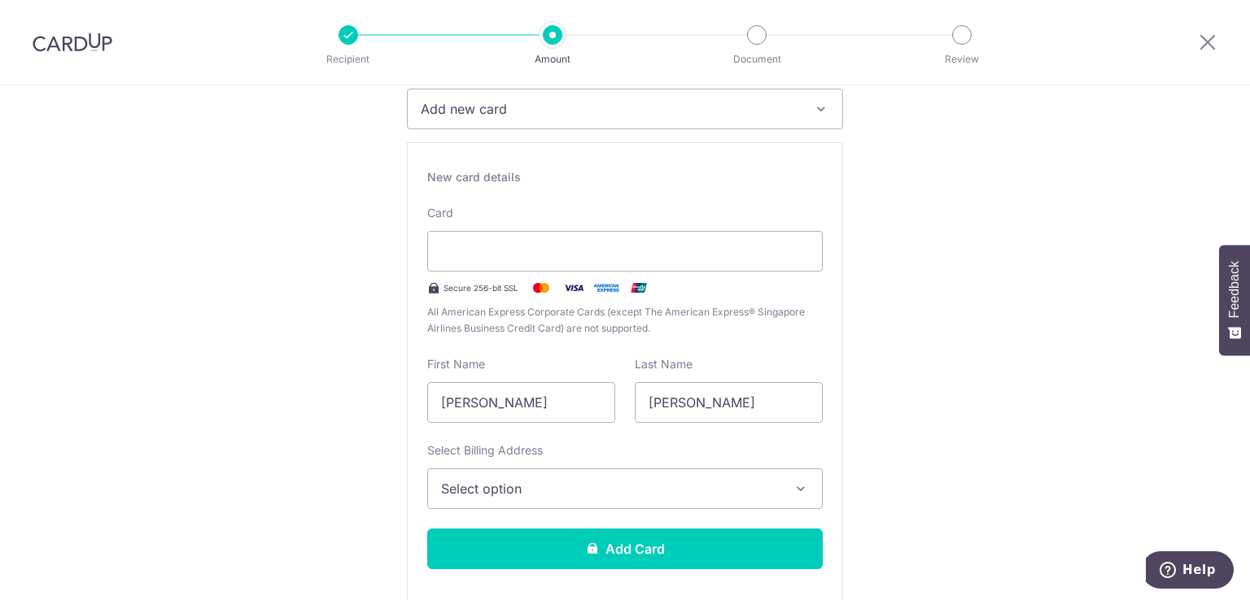
scroll to position [246, 0]
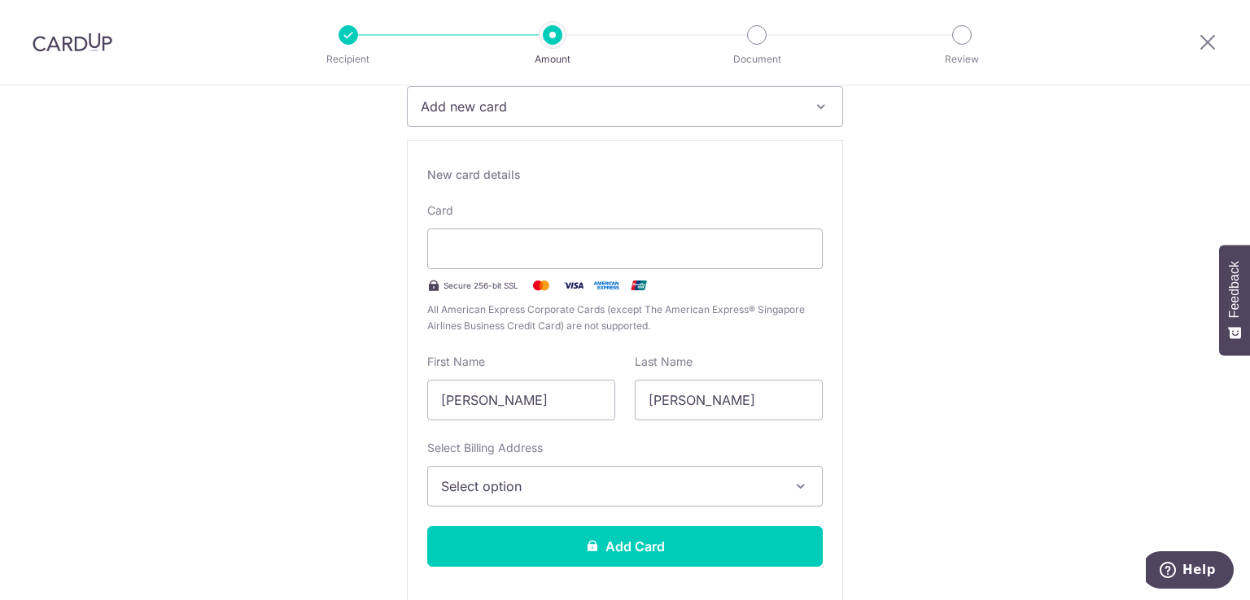
click at [683, 480] on span "Select option" at bounding box center [610, 487] width 338 height 20
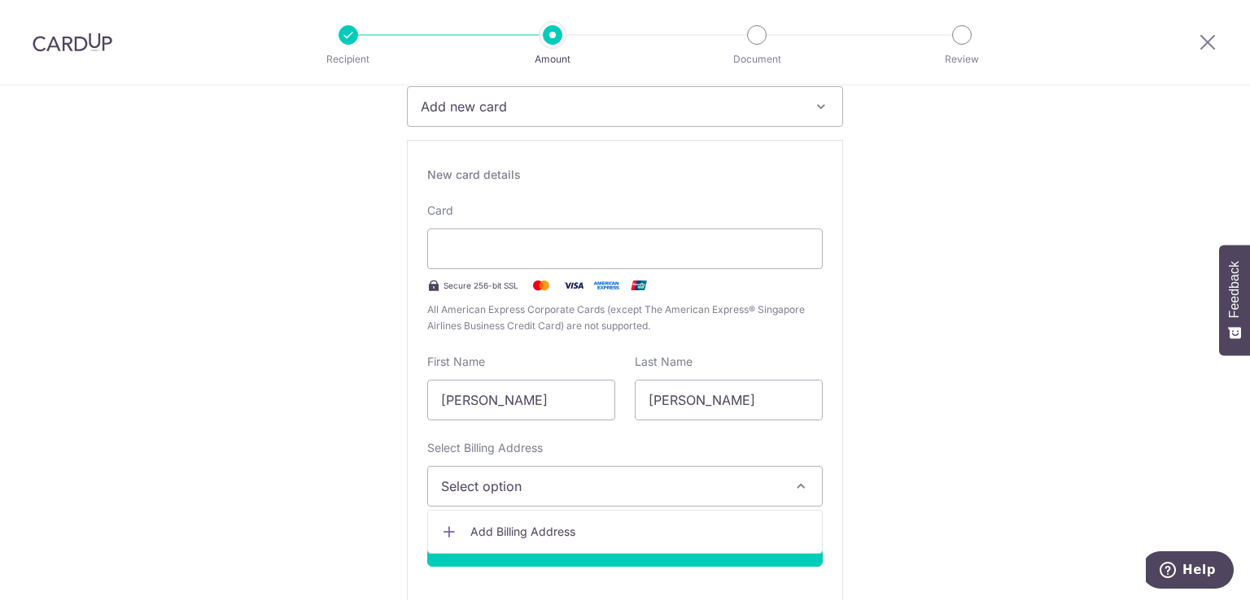
click at [680, 525] on span "Add Billing Address" at bounding box center [639, 532] width 338 height 16
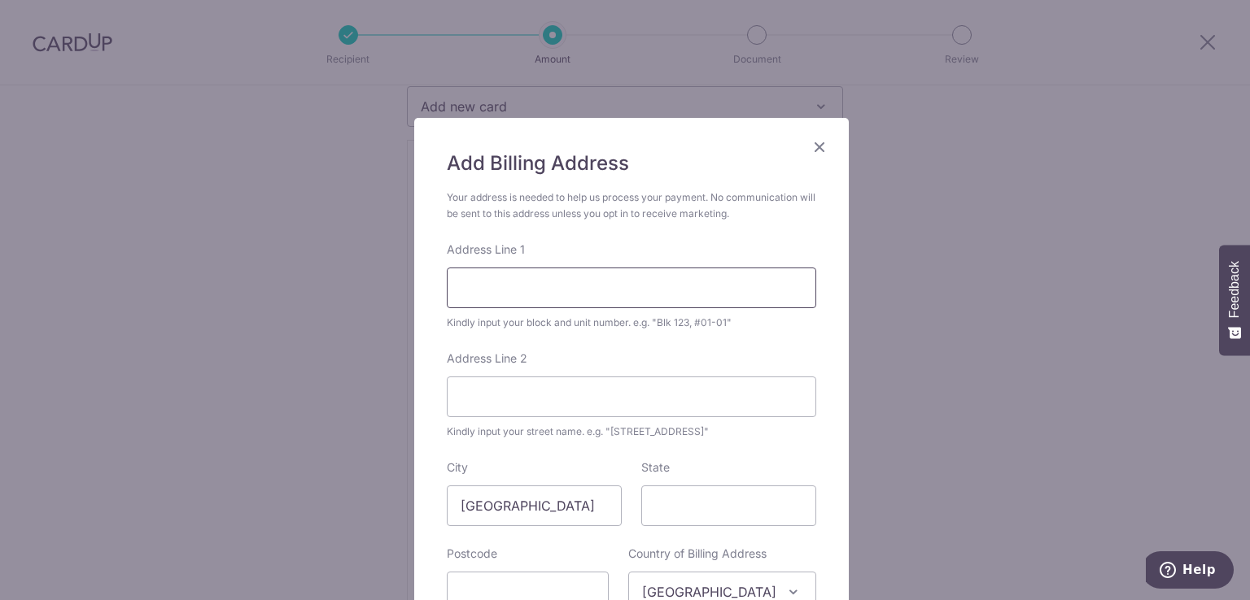
click at [550, 281] on input "Address Line 1" at bounding box center [631, 288] width 369 height 41
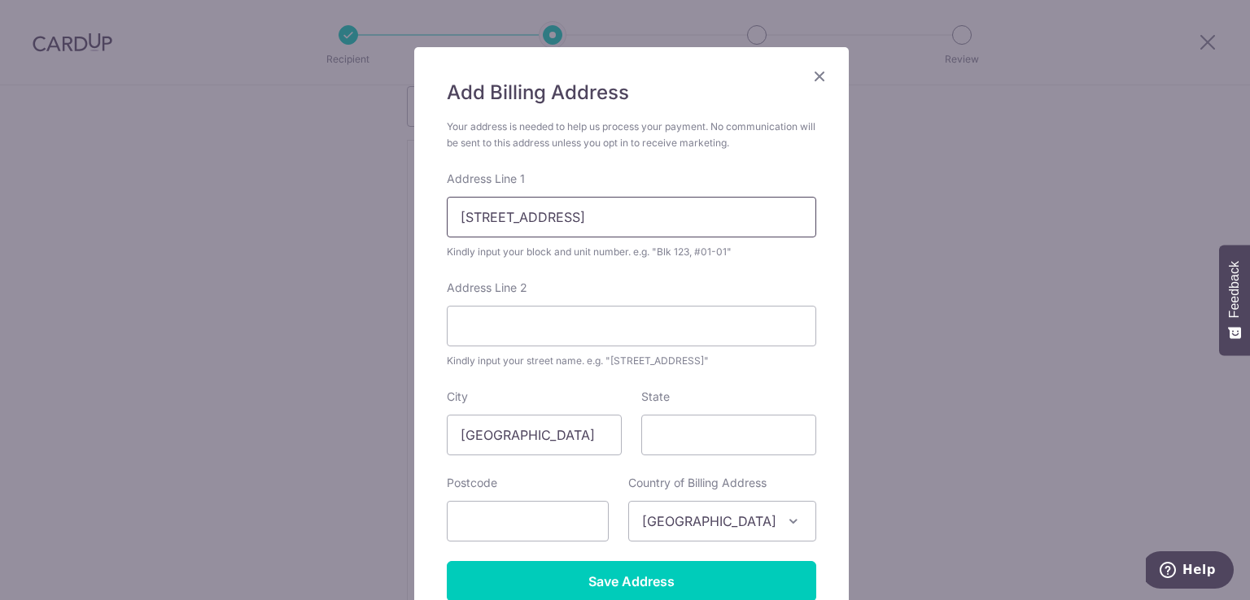
scroll to position [107, 0]
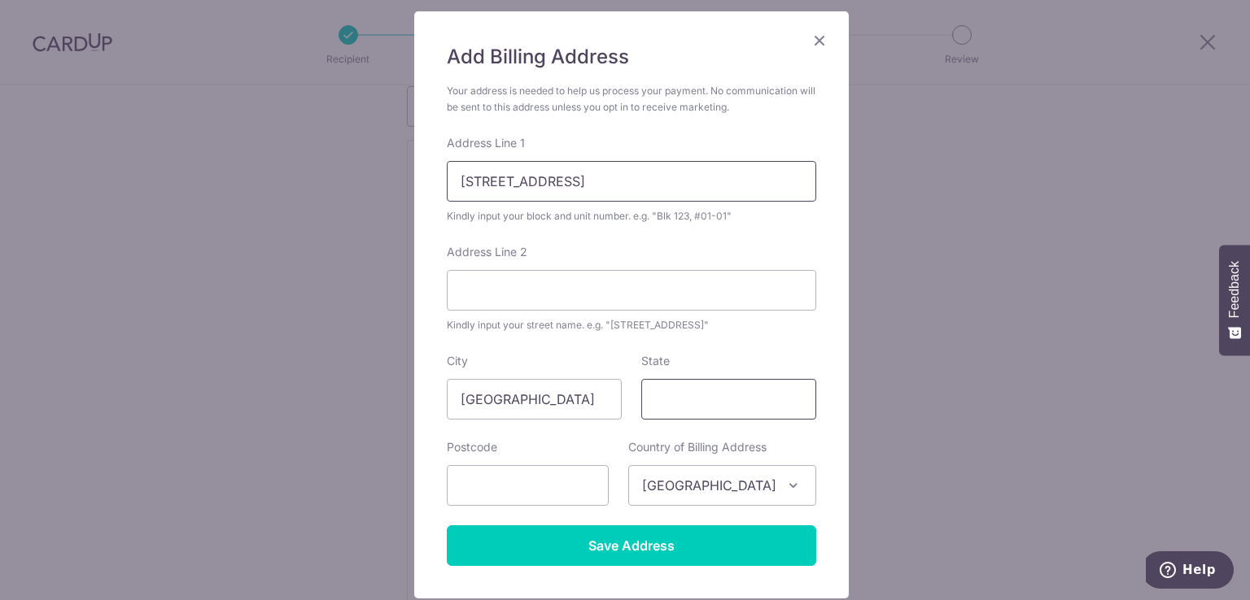
type input "255 Serangoon Central Drive, #15-54"
click at [682, 394] on input "State" at bounding box center [728, 399] width 175 height 41
type input "[GEOGRAPHIC_DATA]"
click at [552, 490] on input "text" at bounding box center [528, 485] width 162 height 41
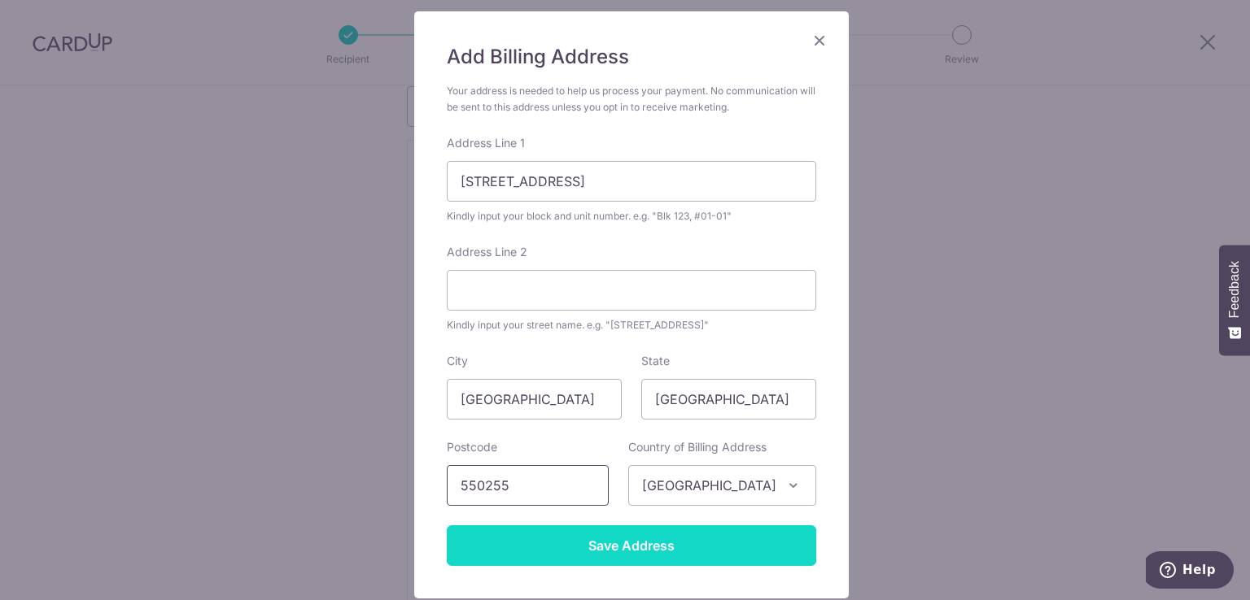
type input "550255"
click at [588, 537] on input "Save Address" at bounding box center [631, 546] width 369 height 41
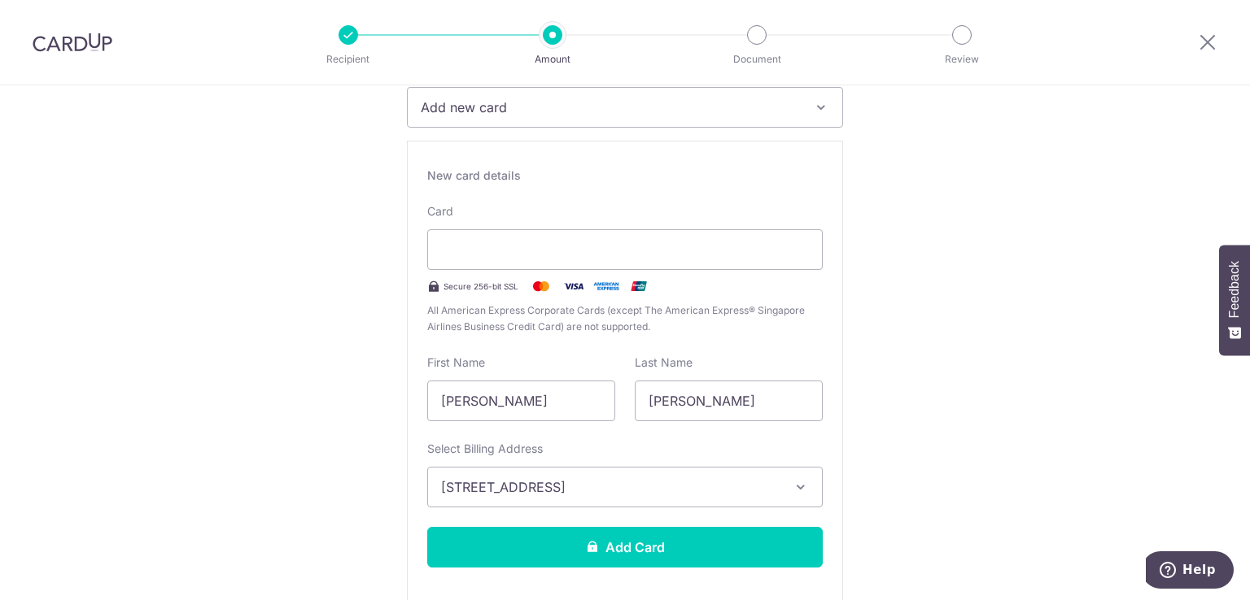
scroll to position [280, 0]
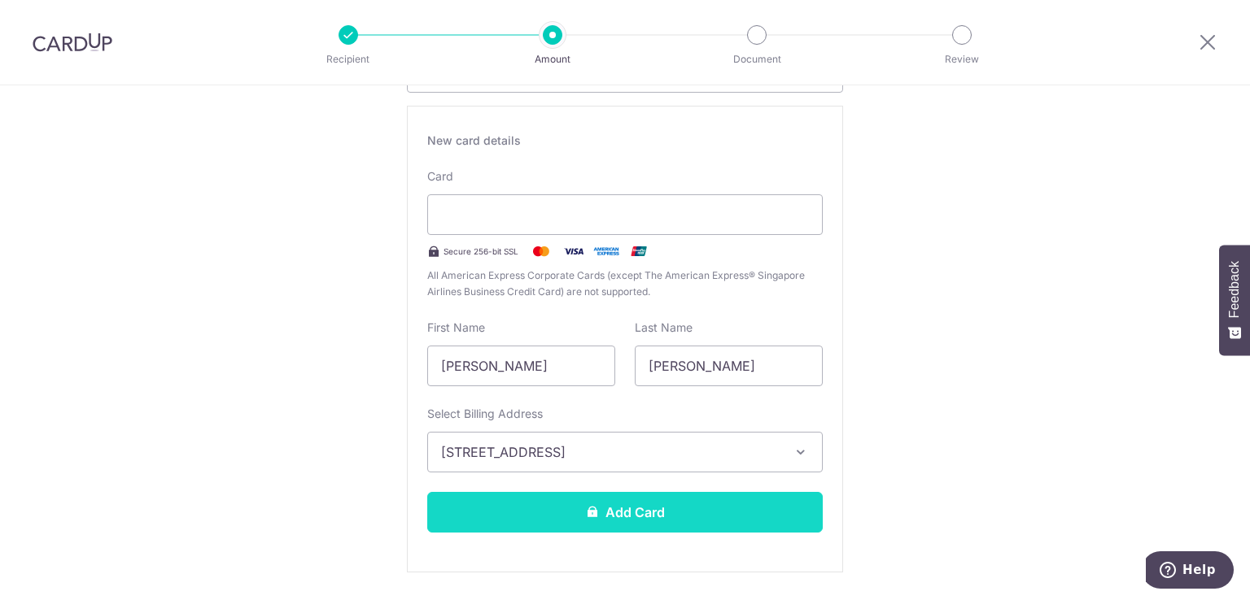
click at [661, 514] on button "Add Card" at bounding box center [624, 512] width 395 height 41
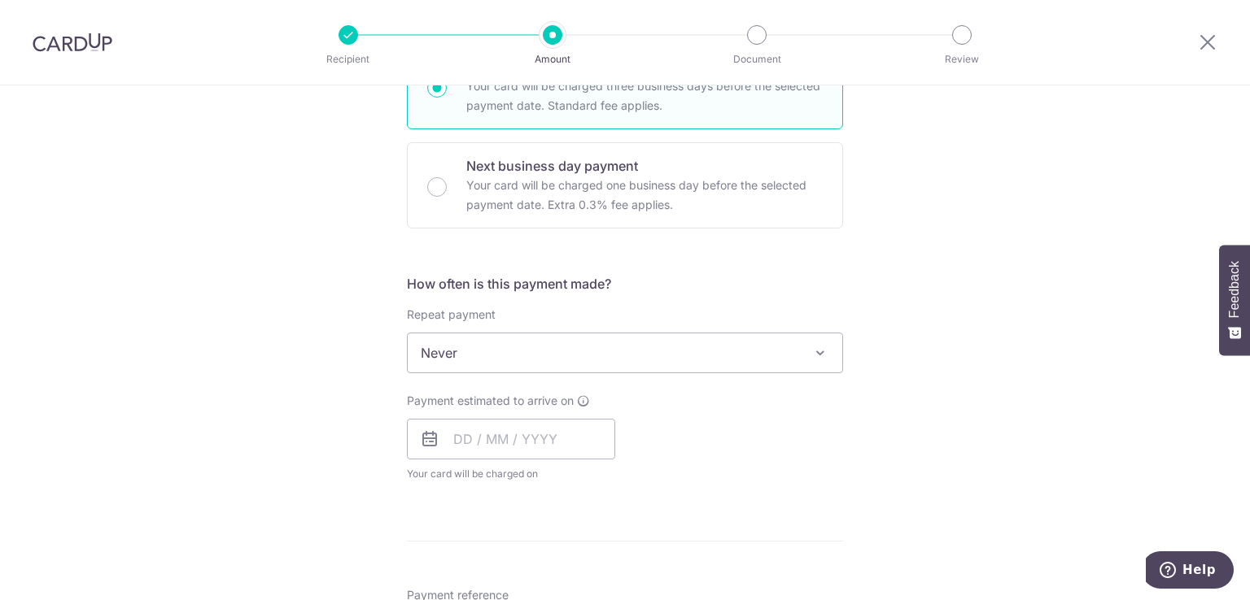
scroll to position [449, 0]
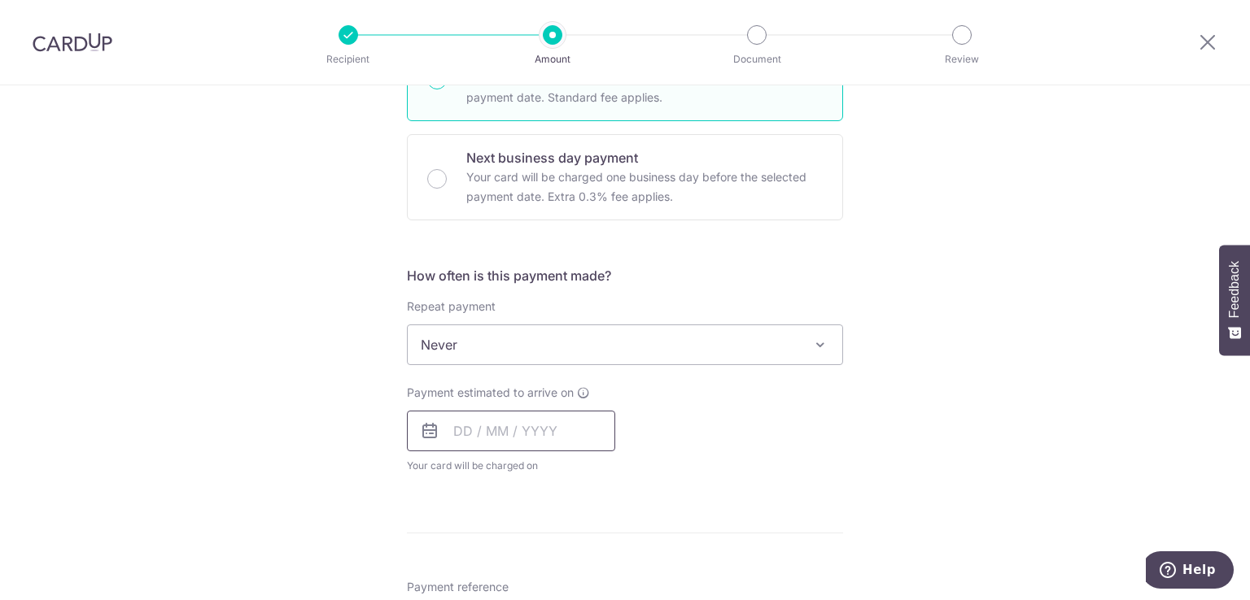
click at [469, 421] on input "text" at bounding box center [511, 431] width 208 height 41
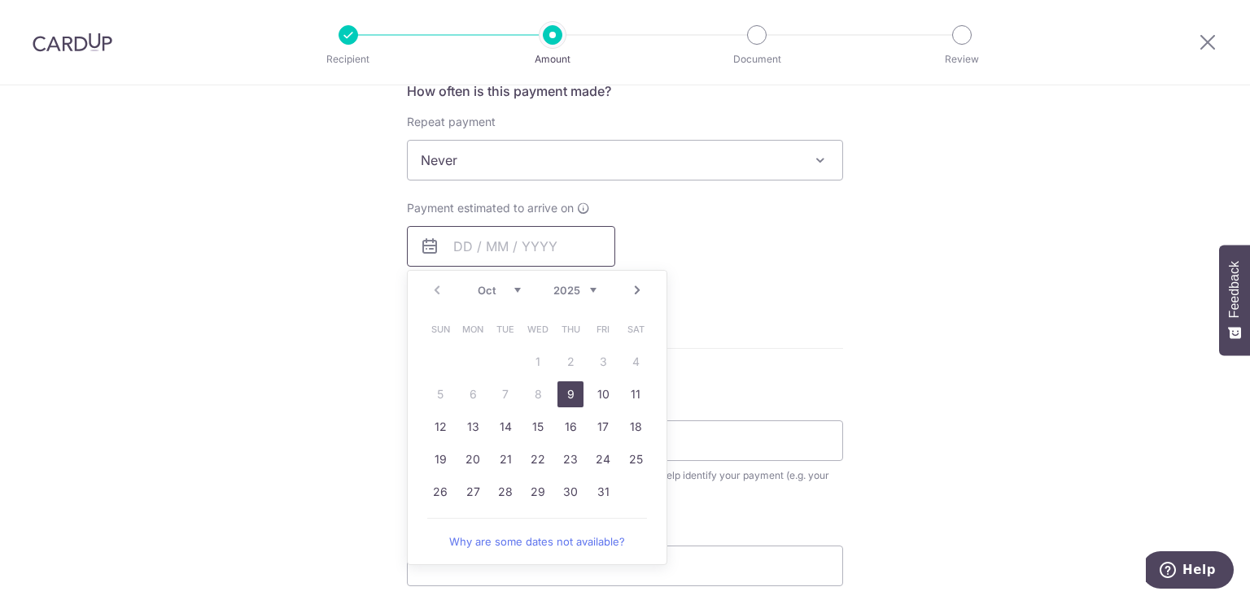
scroll to position [650, 0]
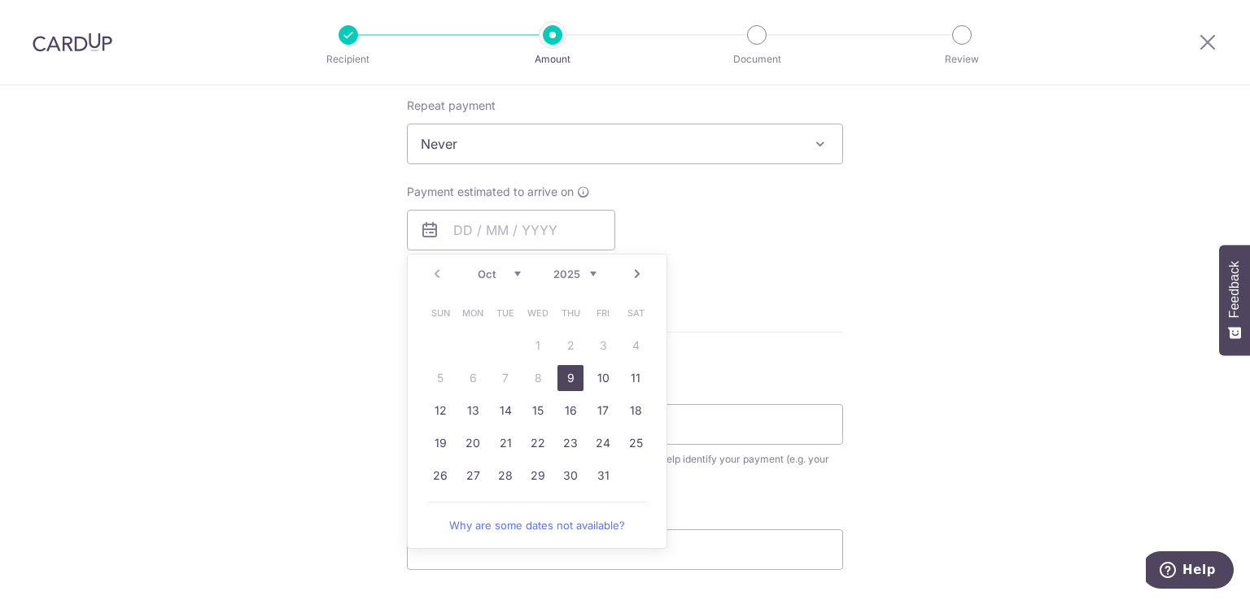
click at [561, 371] on link "9" at bounding box center [570, 378] width 26 height 26
type input "[DATE]"
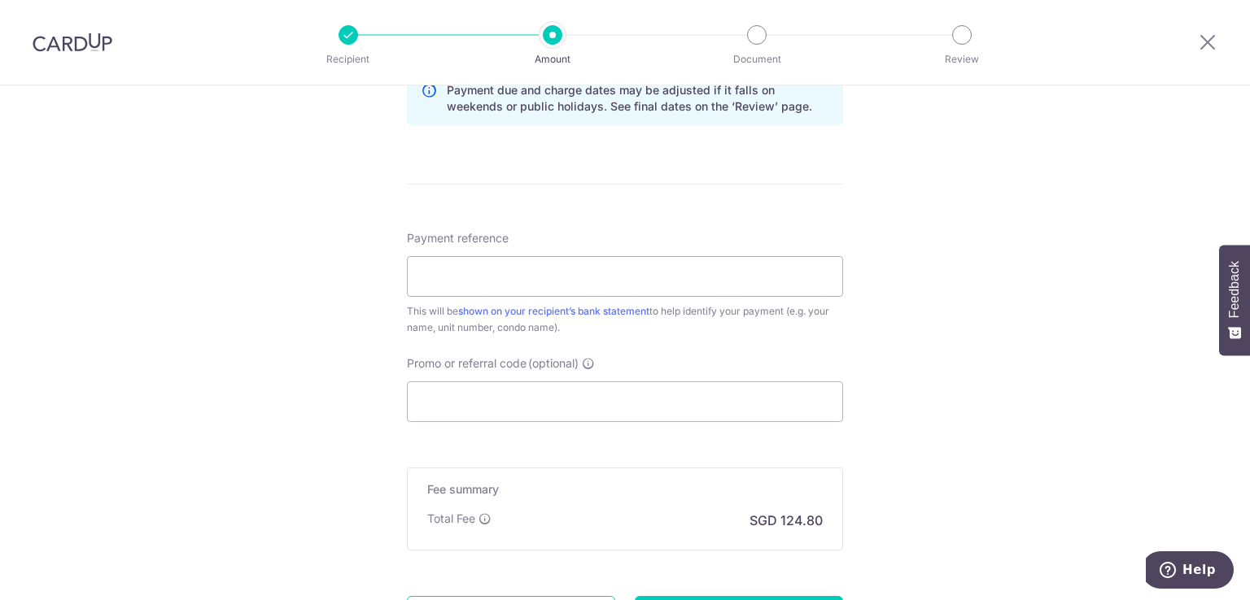
scroll to position [897, 0]
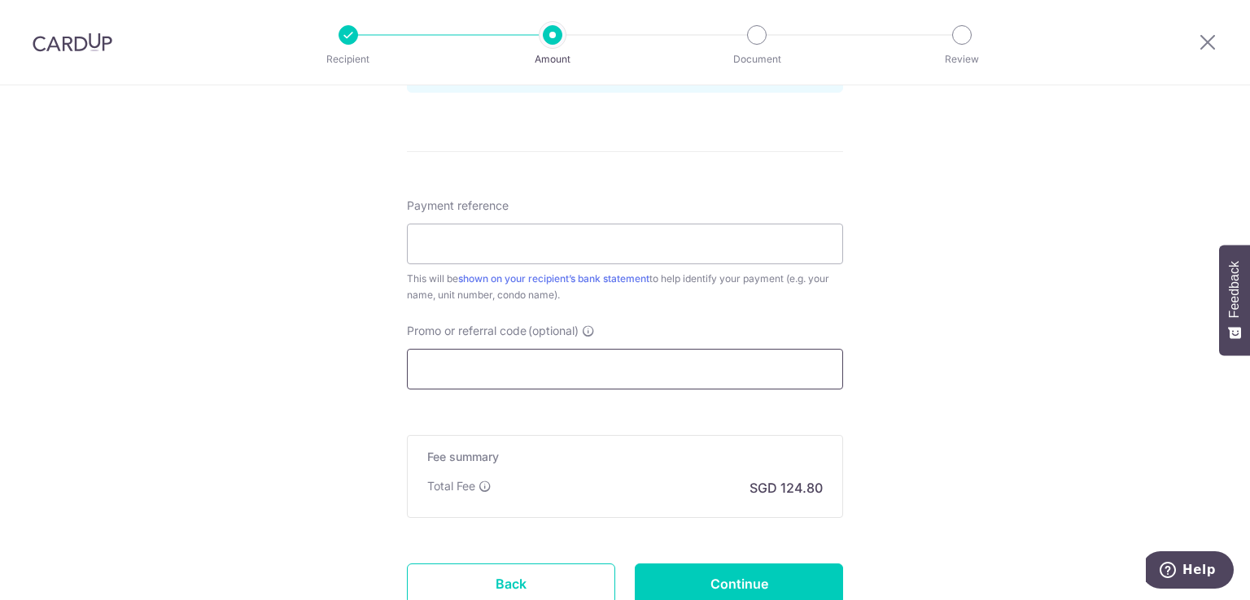
click at [702, 367] on input "Promo or referral code (optional)" at bounding box center [625, 369] width 436 height 41
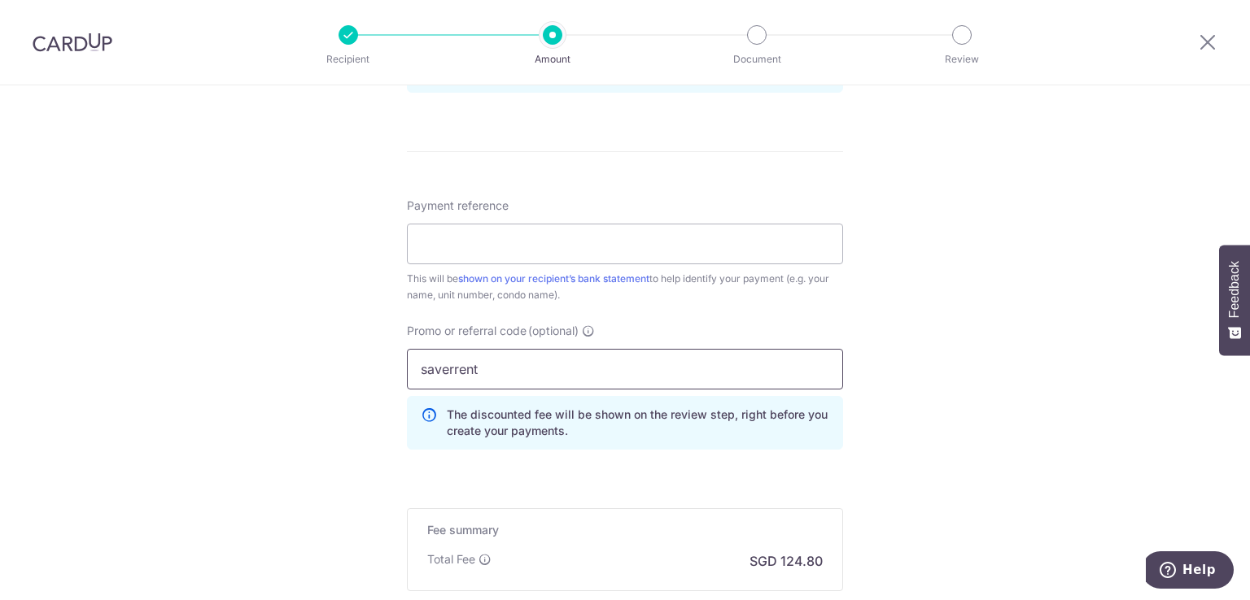
click button "Add Card" at bounding box center [0, 0] width 0 height 0
drag, startPoint x: 546, startPoint y: 372, endPoint x: 313, endPoint y: 372, distance: 232.7
paste input "MILELION"
type input "MILELION"
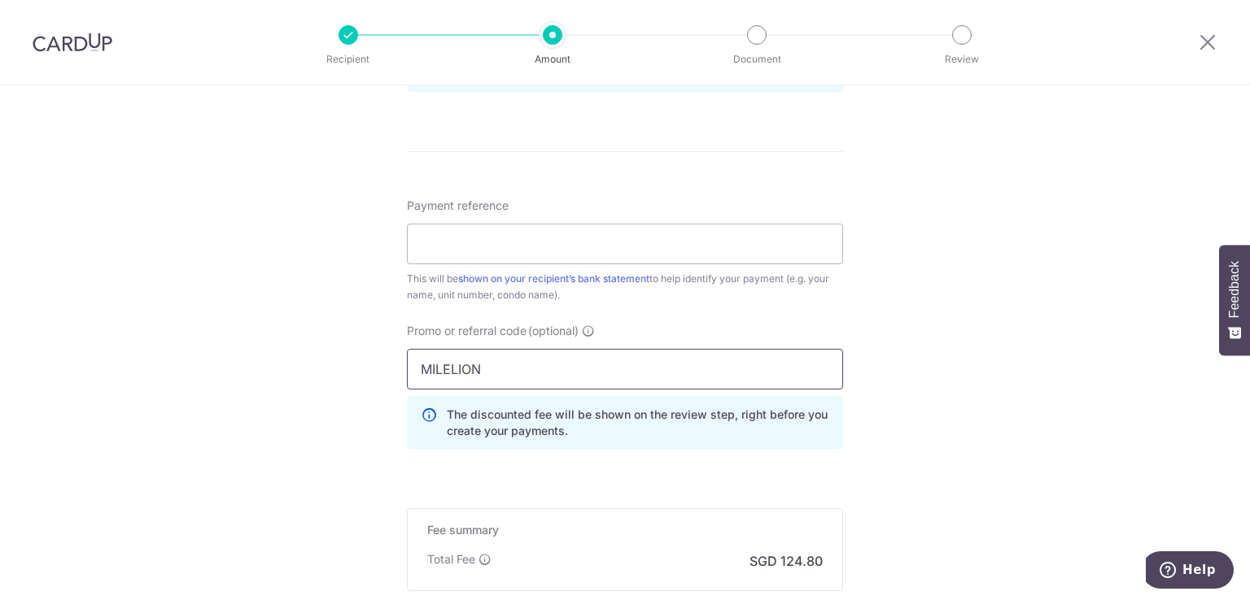
click button "Add Card" at bounding box center [0, 0] width 0 height 0
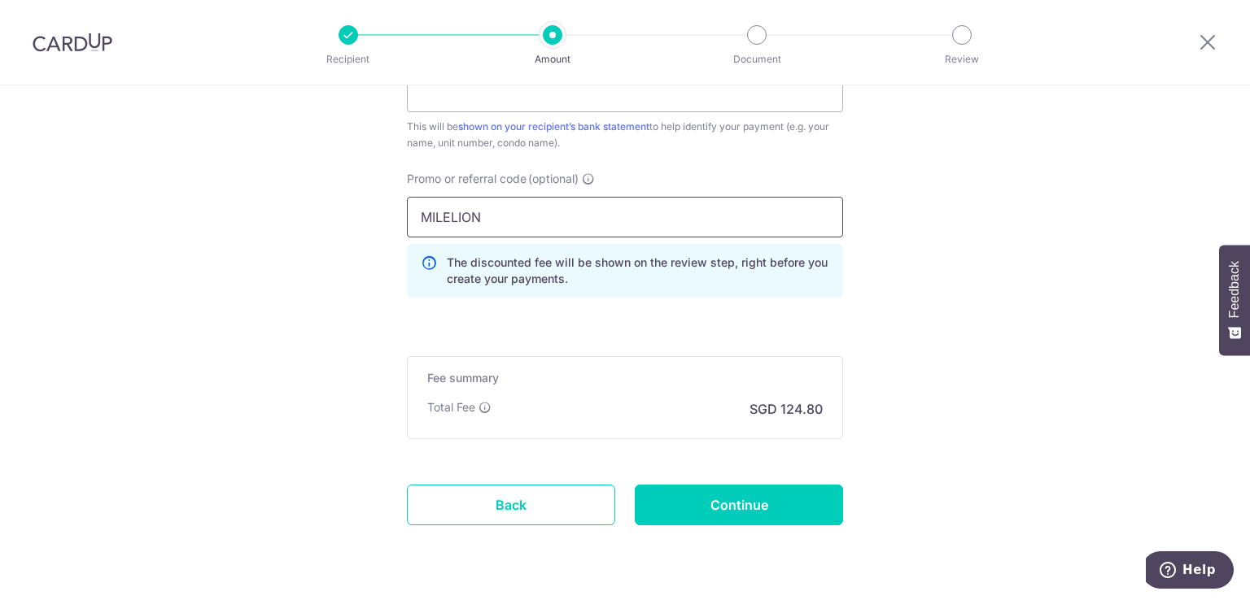
scroll to position [1043, 0]
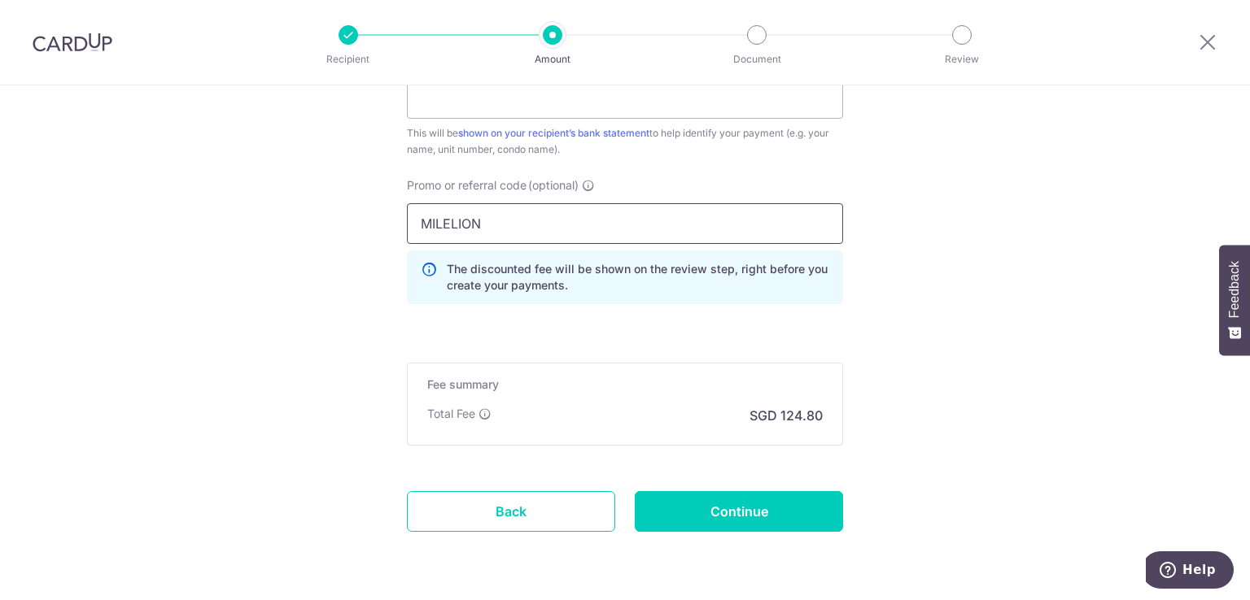
click at [523, 219] on input "MILELION" at bounding box center [625, 223] width 436 height 41
drag, startPoint x: 513, startPoint y: 229, endPoint x: 367, endPoint y: 235, distance: 145.8
drag, startPoint x: 493, startPoint y: 221, endPoint x: 349, endPoint y: 229, distance: 144.2
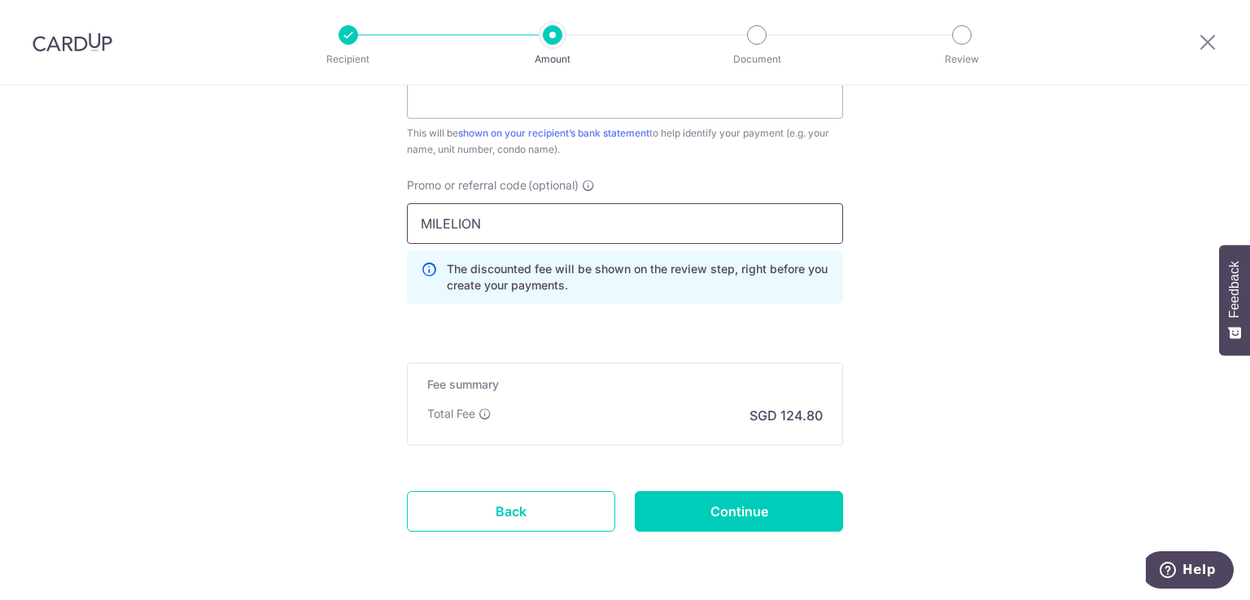
click at [698, 258] on div "The discounted fee will be shown on the review step, right before you create yo…" at bounding box center [625, 278] width 436 height 54
drag, startPoint x: 698, startPoint y: 270, endPoint x: 682, endPoint y: 271, distance: 16.3
click at [696, 271] on p "The discounted fee will be shown on the review step, right before you create yo…" at bounding box center [638, 277] width 382 height 33
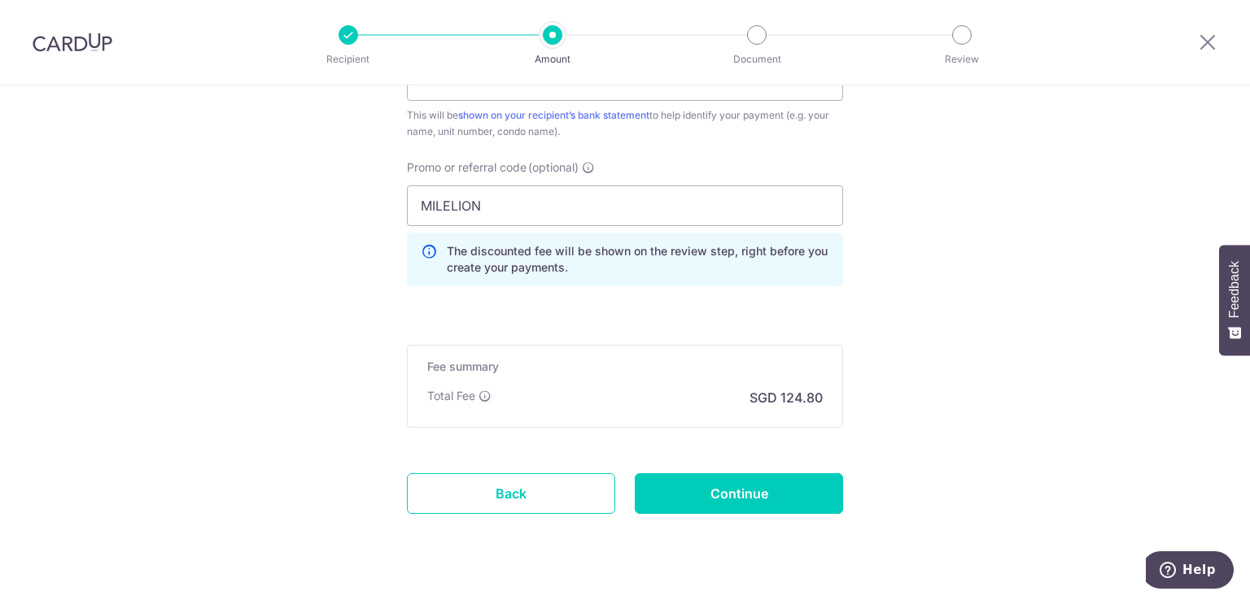
scroll to position [1094, 0]
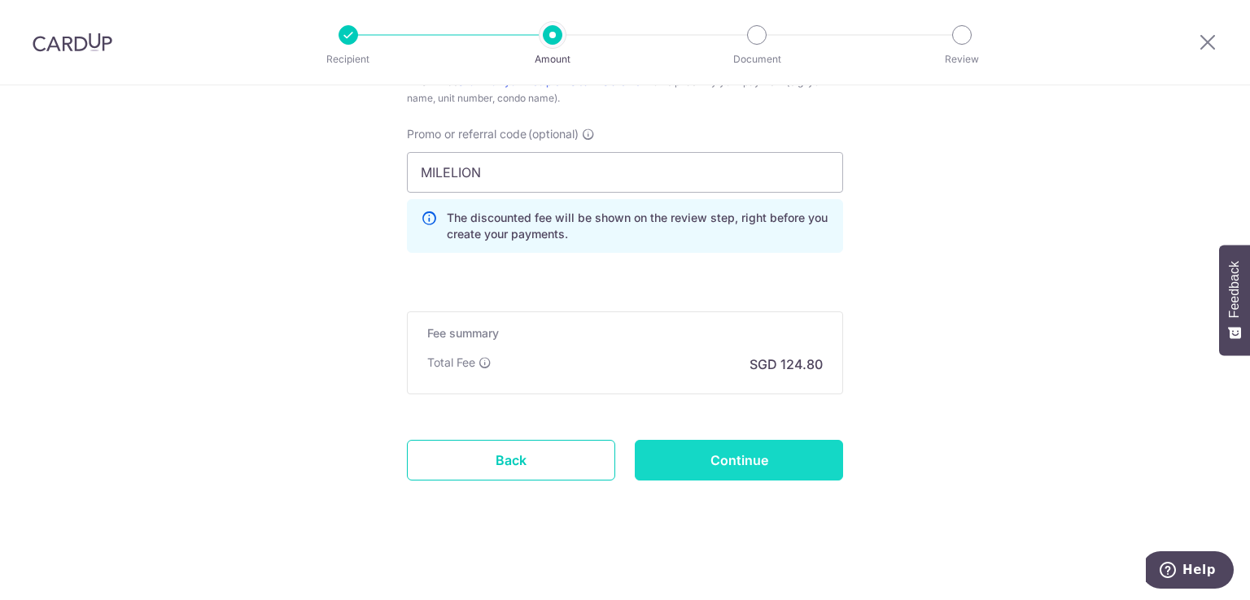
click at [784, 460] on input "Continue" at bounding box center [739, 460] width 208 height 41
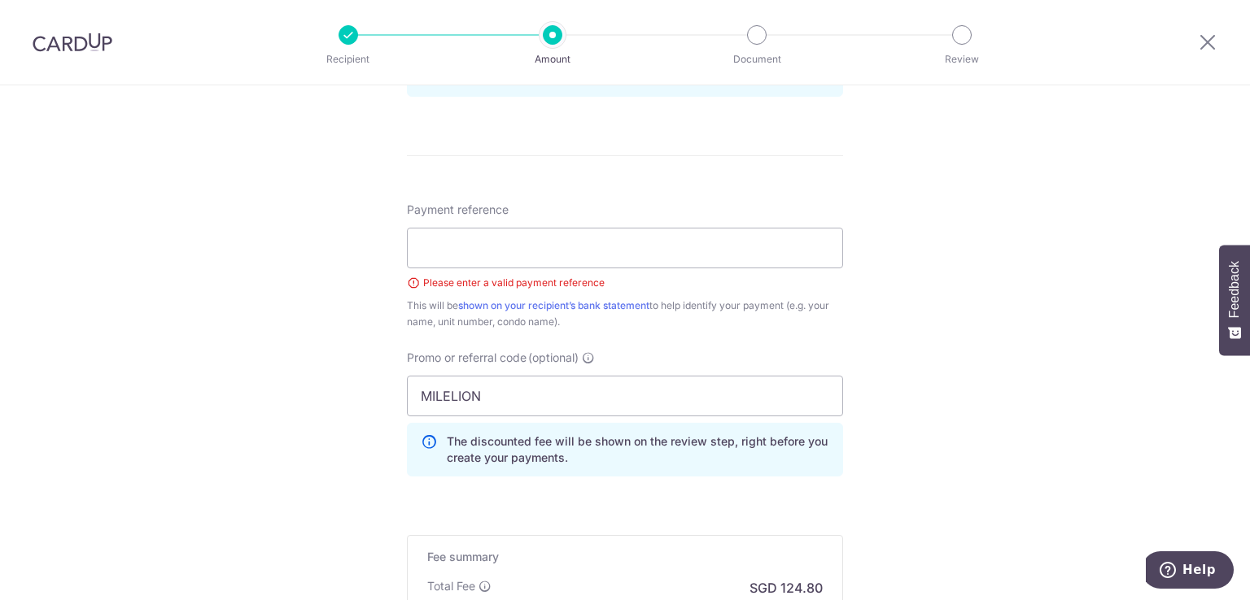
scroll to position [840, 0]
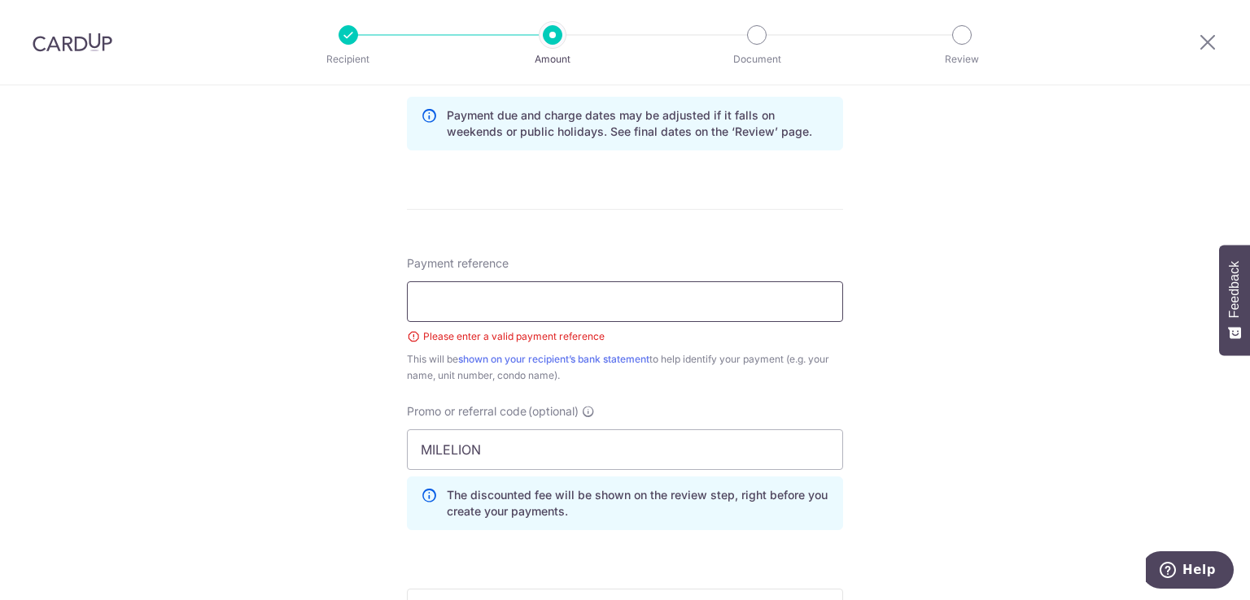
click at [596, 299] on input "Payment reference" at bounding box center [625, 301] width 436 height 41
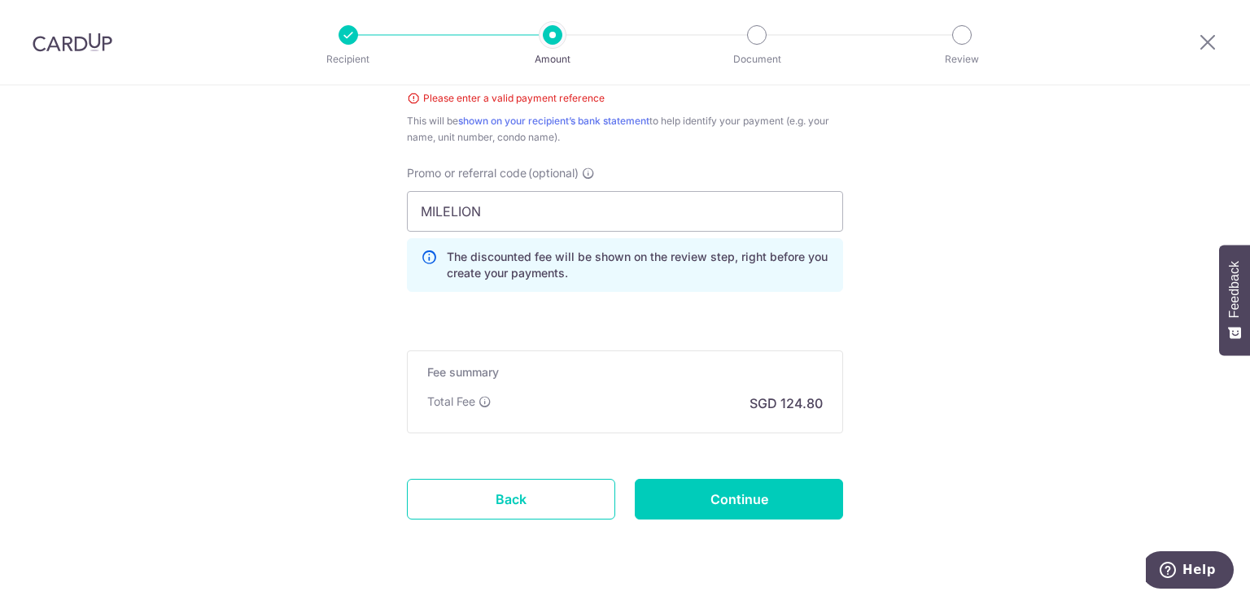
scroll to position [1085, 0]
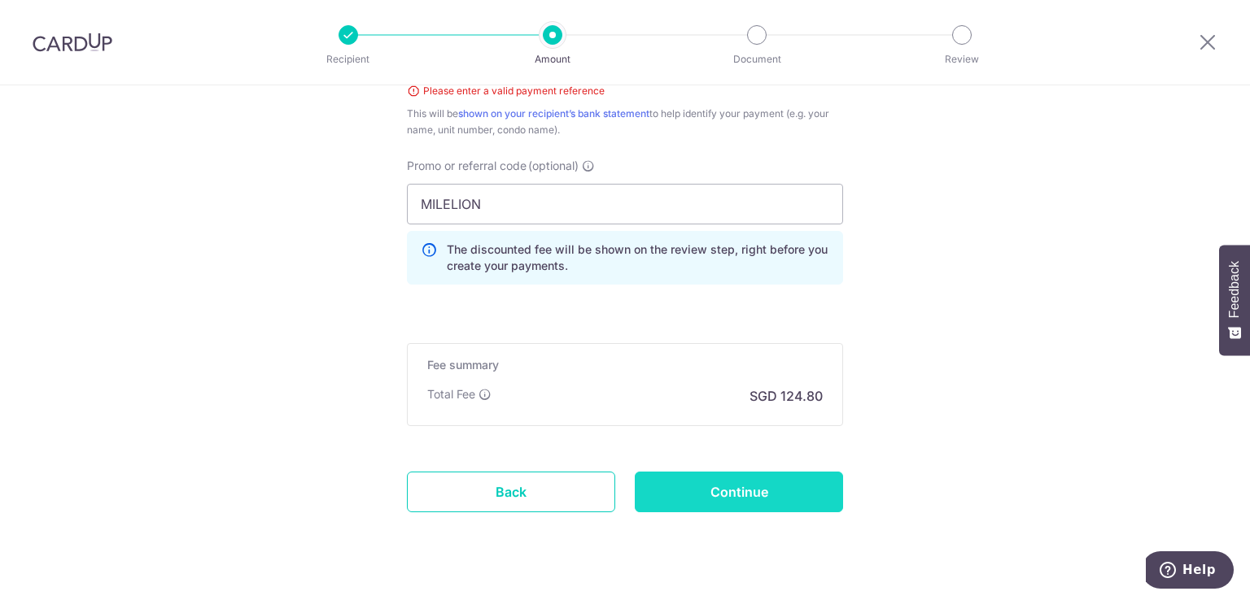
type input "Rent 21-Sept to 20th Oct"
click at [696, 494] on input "Continue" at bounding box center [739, 492] width 208 height 41
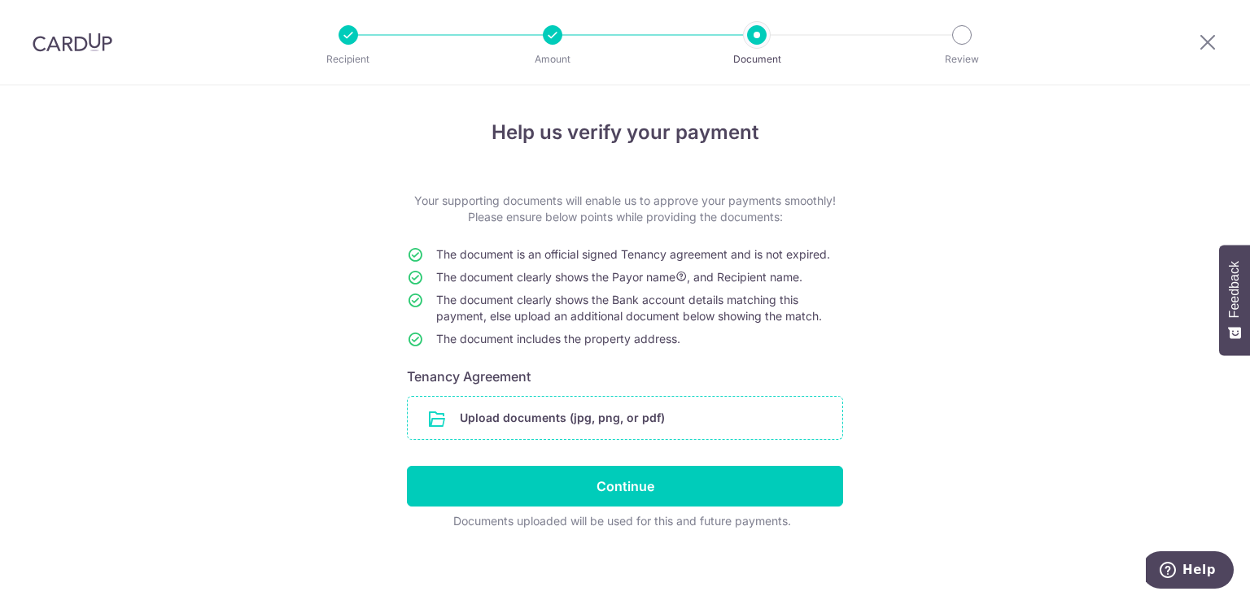
click at [648, 422] on input "file" at bounding box center [625, 418] width 434 height 42
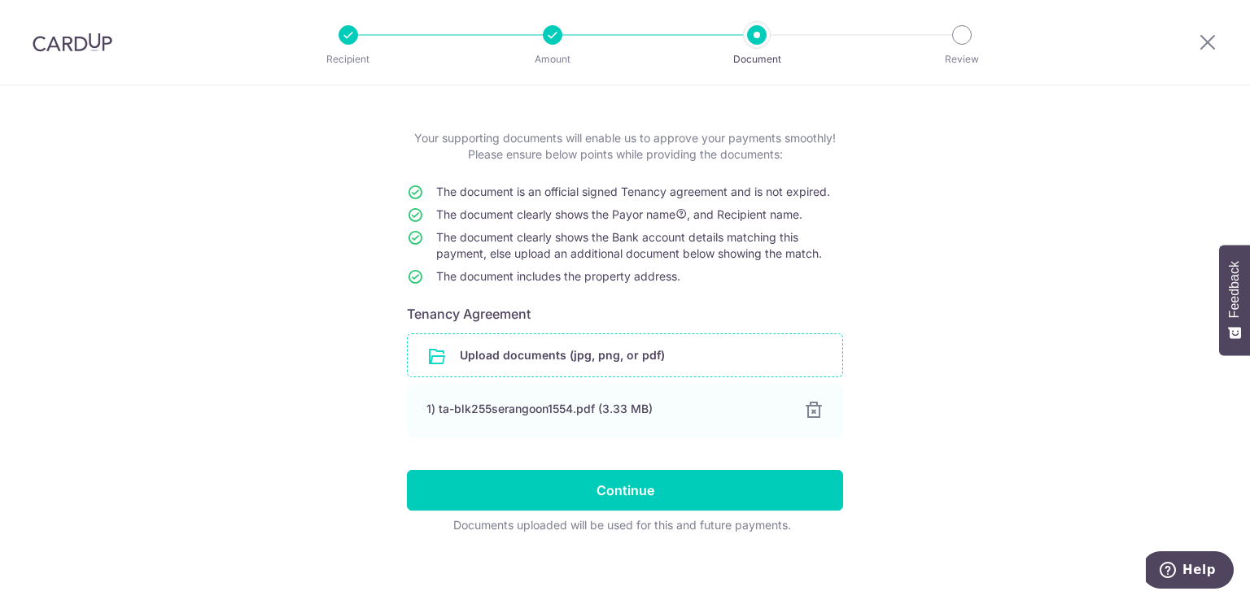
scroll to position [72, 0]
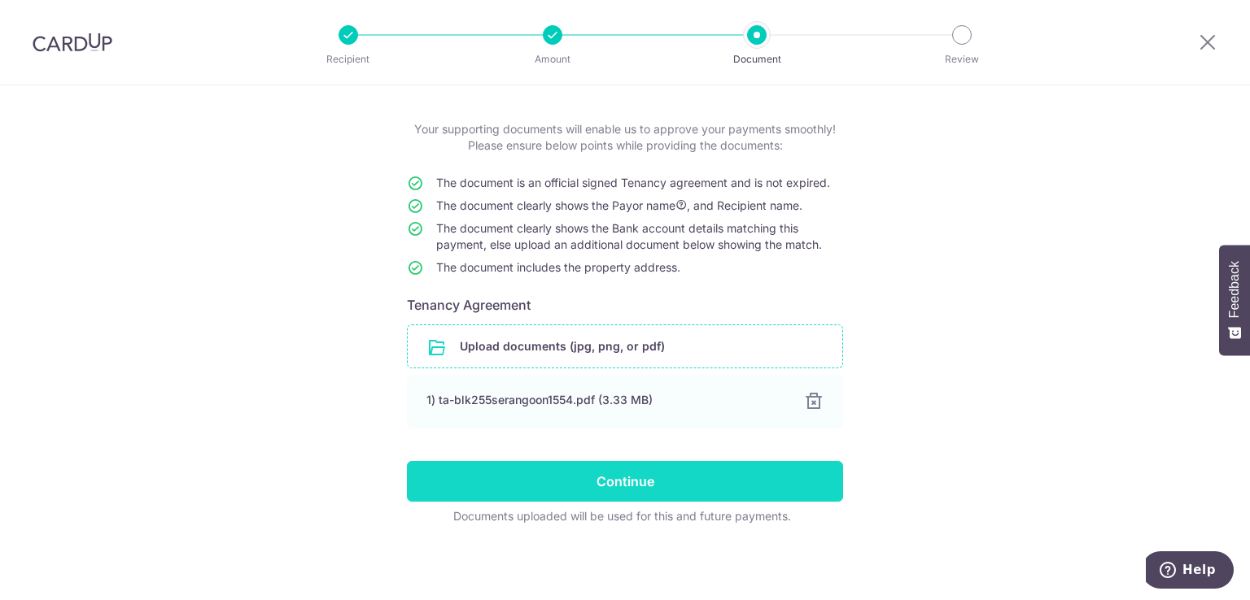
click at [527, 493] on input "Continue" at bounding box center [625, 481] width 436 height 41
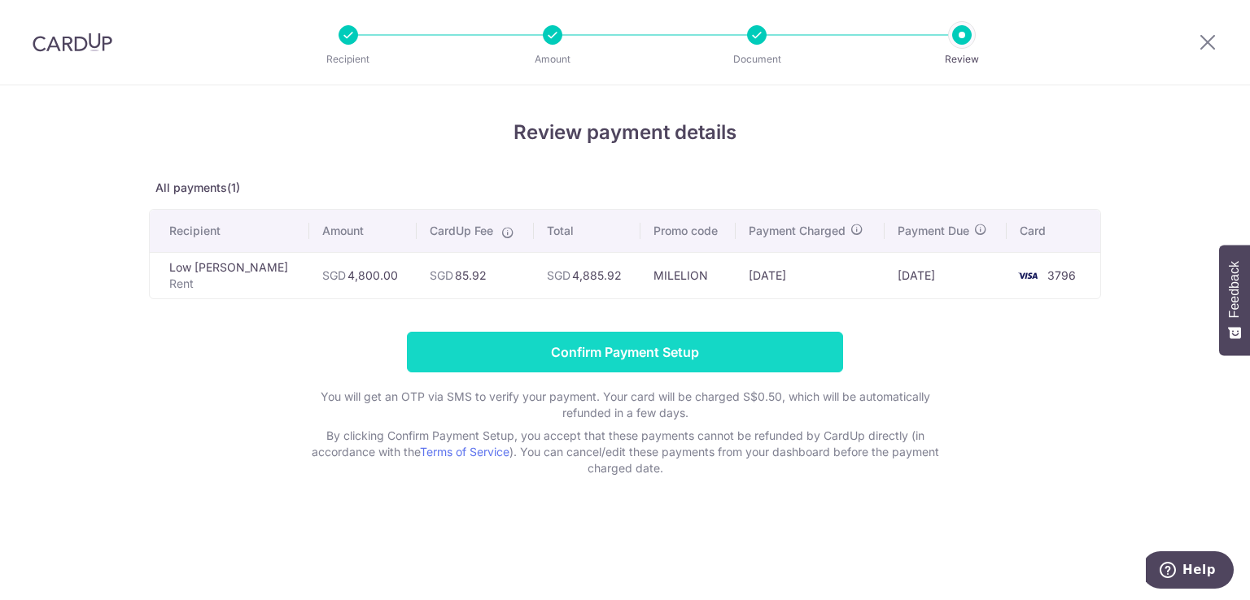
click at [560, 356] on input "Confirm Payment Setup" at bounding box center [625, 352] width 436 height 41
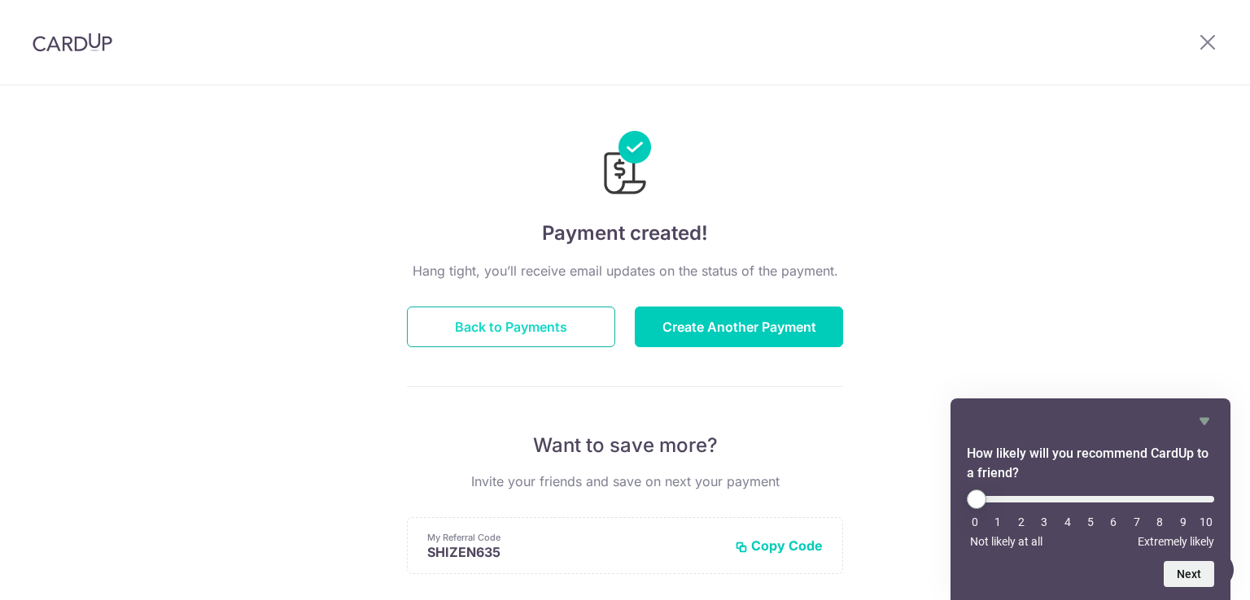
click at [576, 326] on button "Back to Payments" at bounding box center [511, 327] width 208 height 41
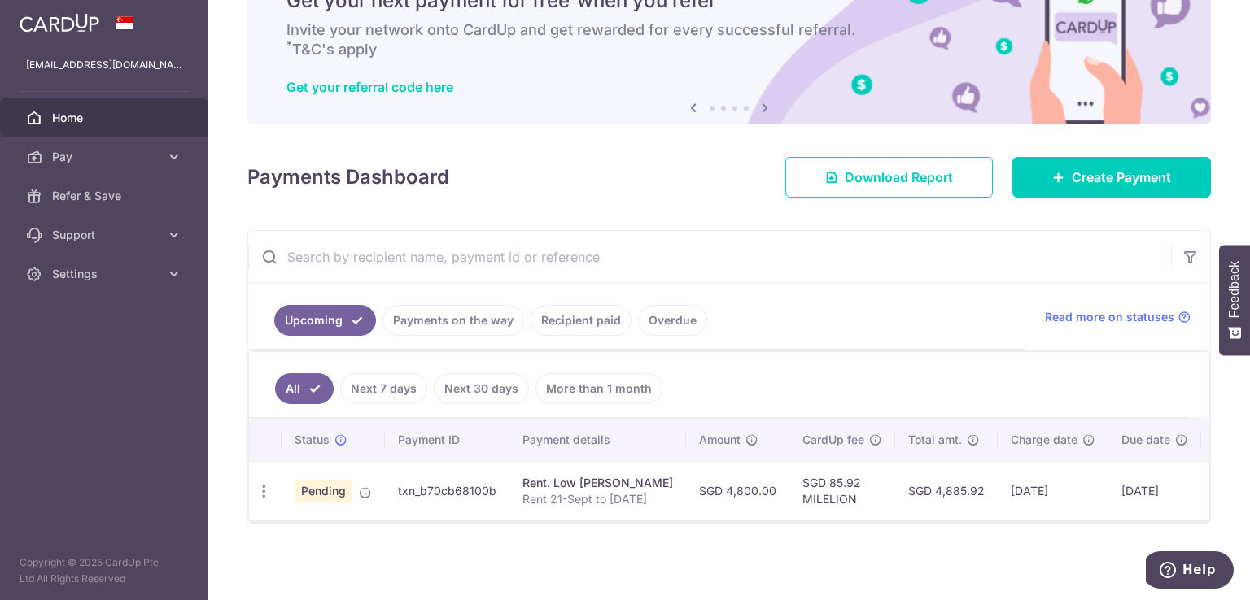
drag, startPoint x: 315, startPoint y: 281, endPoint x: 378, endPoint y: 138, distance: 156.6
click at [378, 138] on div "× Pause Schedule Pause all future payments in this series Pause just this one p…" at bounding box center [728, 300] width 1041 height 600
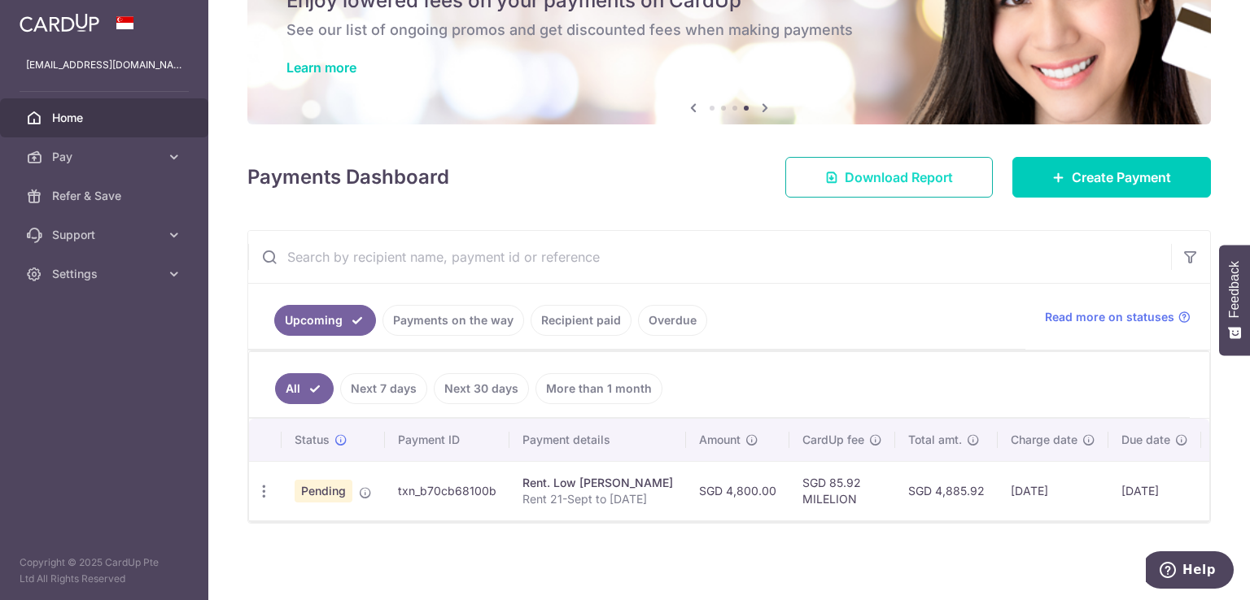
click at [844, 168] on span "Download Report" at bounding box center [898, 178] width 108 height 20
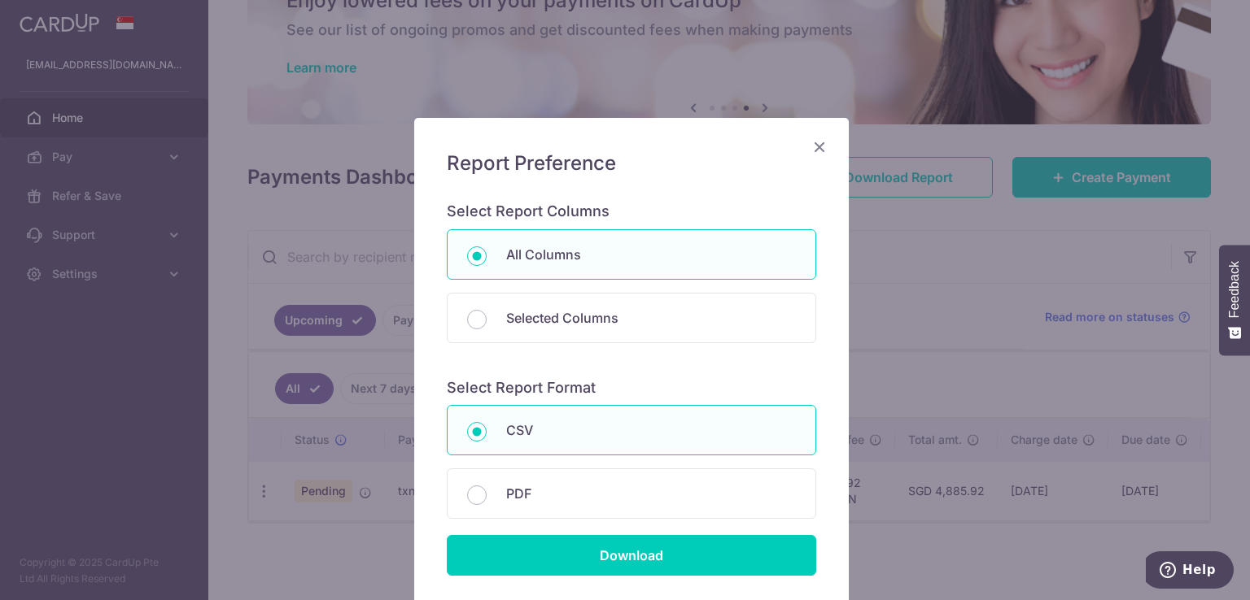
click at [812, 150] on icon "Close" at bounding box center [820, 147] width 20 height 20
